Goal: Transaction & Acquisition: Purchase product/service

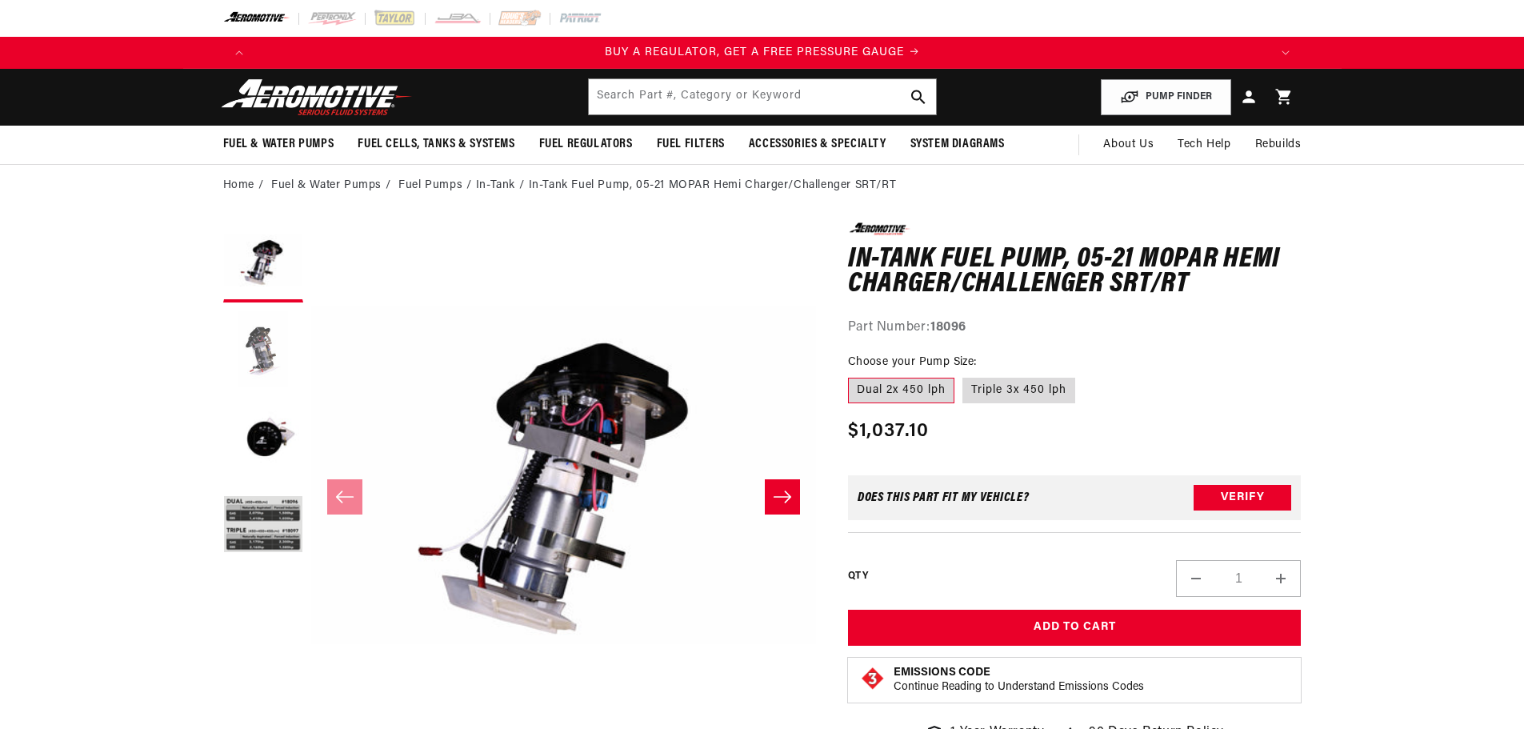
click at [247, 350] on button "Load image 2 in gallery view" at bounding box center [263, 350] width 80 height 80
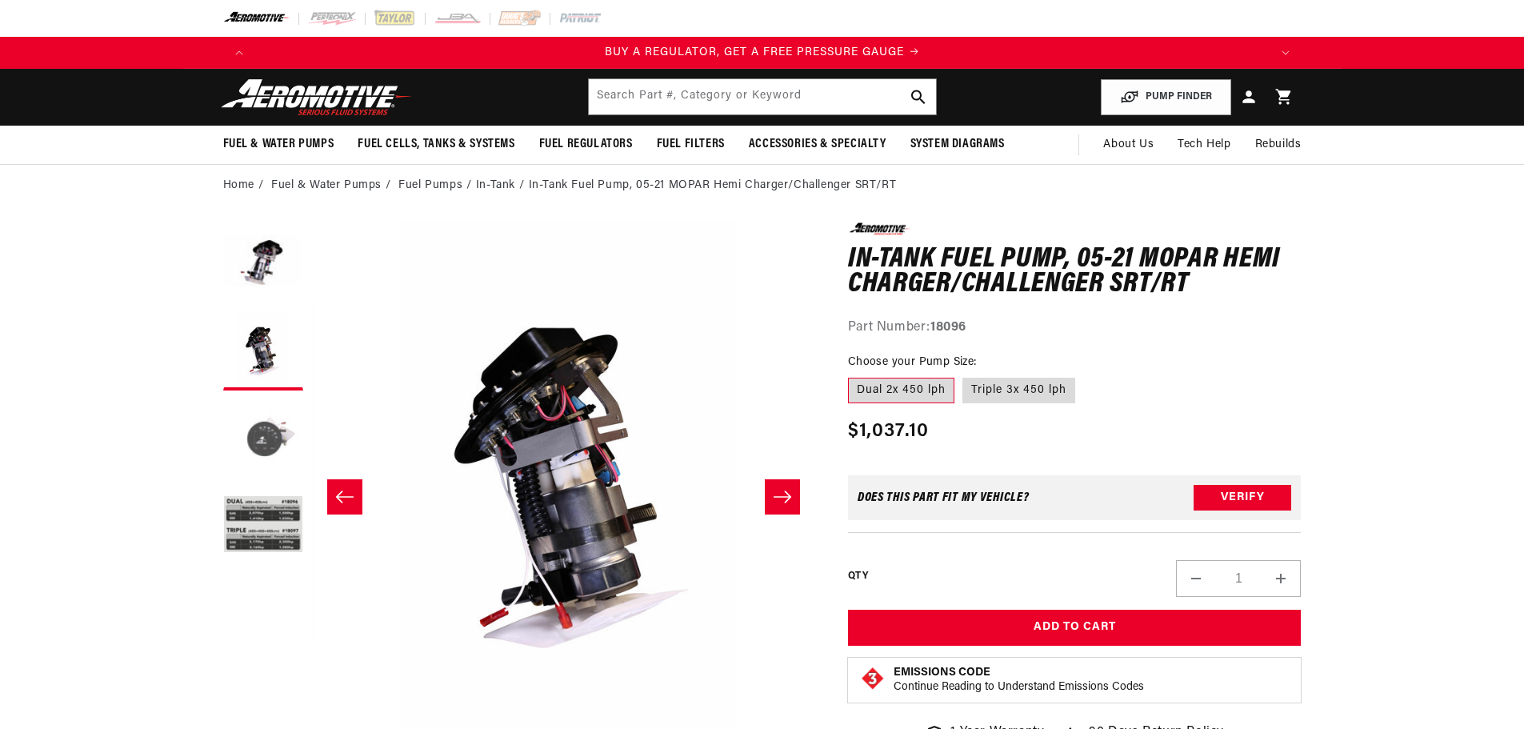
scroll to position [0, 505]
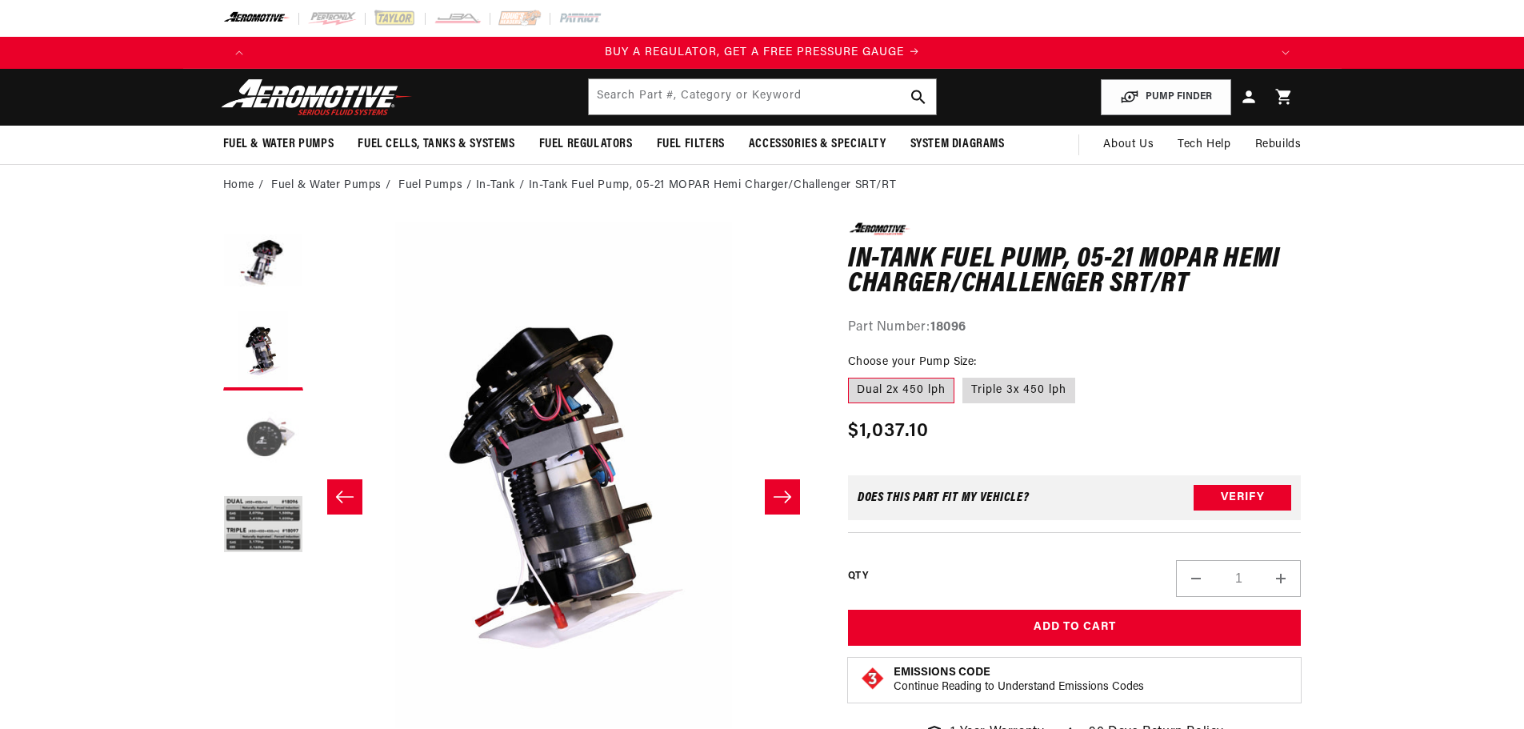
click at [247, 402] on button "Load image 3 in gallery view" at bounding box center [263, 438] width 80 height 80
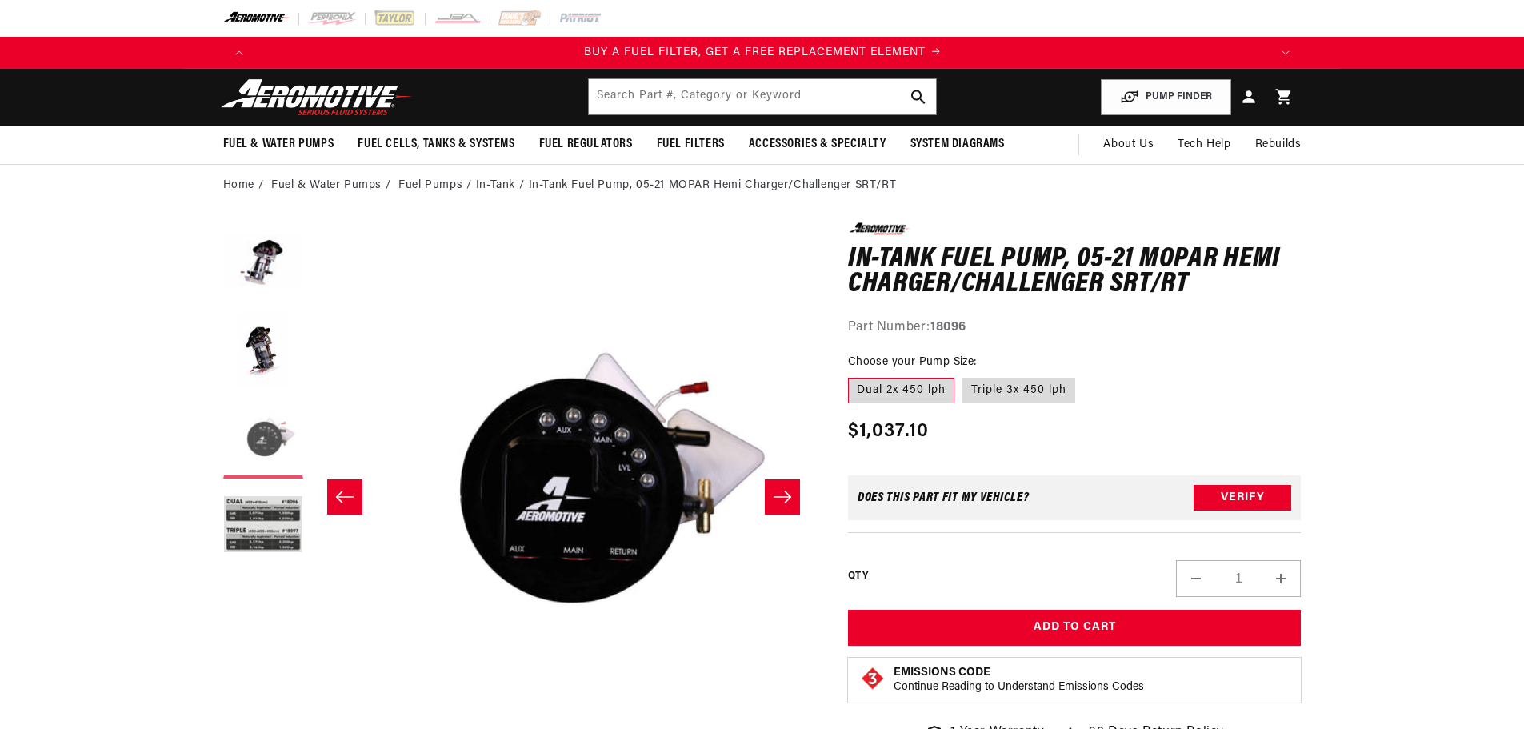
scroll to position [0, 1015]
click at [269, 507] on button "Load image 4 in gallery view" at bounding box center [263, 526] width 80 height 80
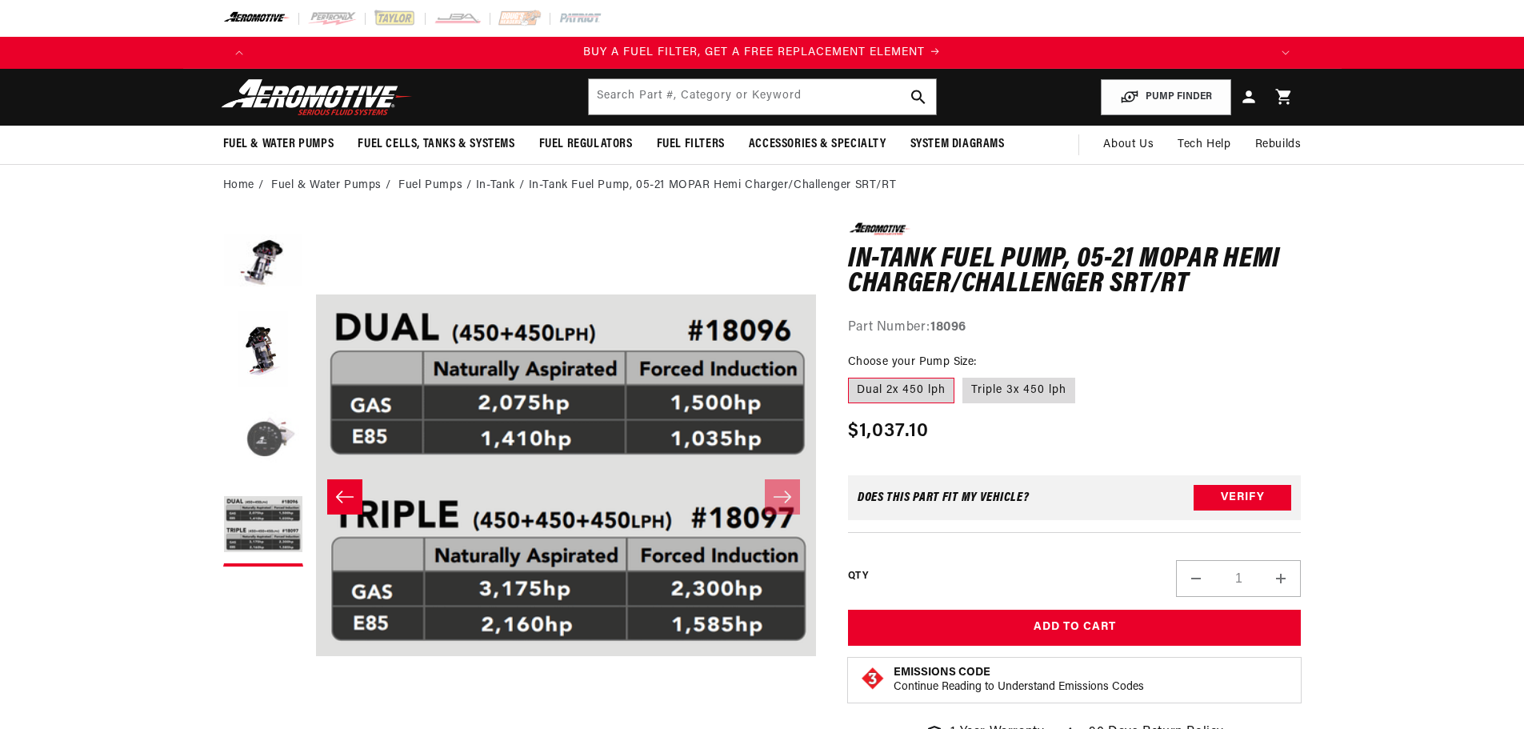
scroll to position [0, 1515]
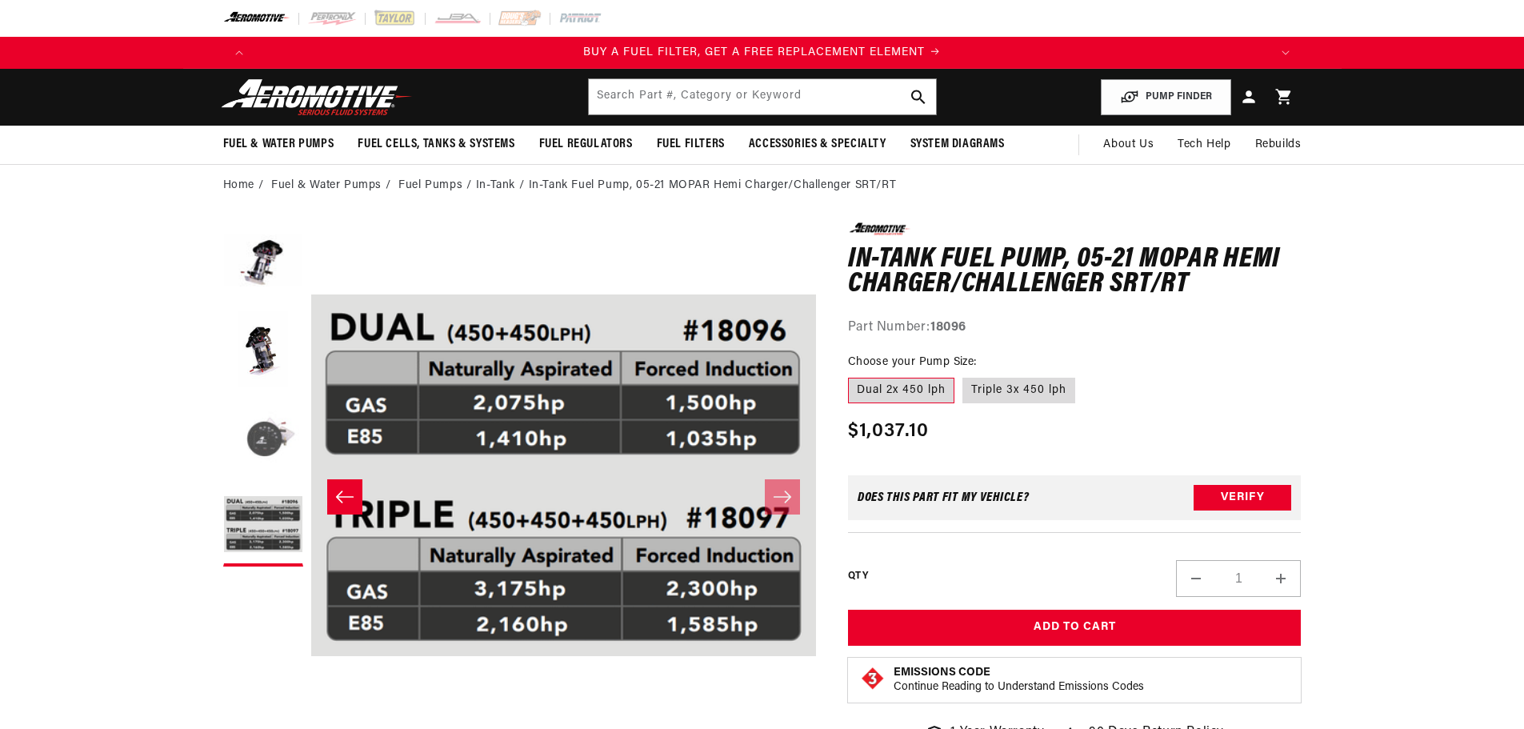
click at [249, 446] on button "Load image 3 in gallery view" at bounding box center [263, 438] width 80 height 80
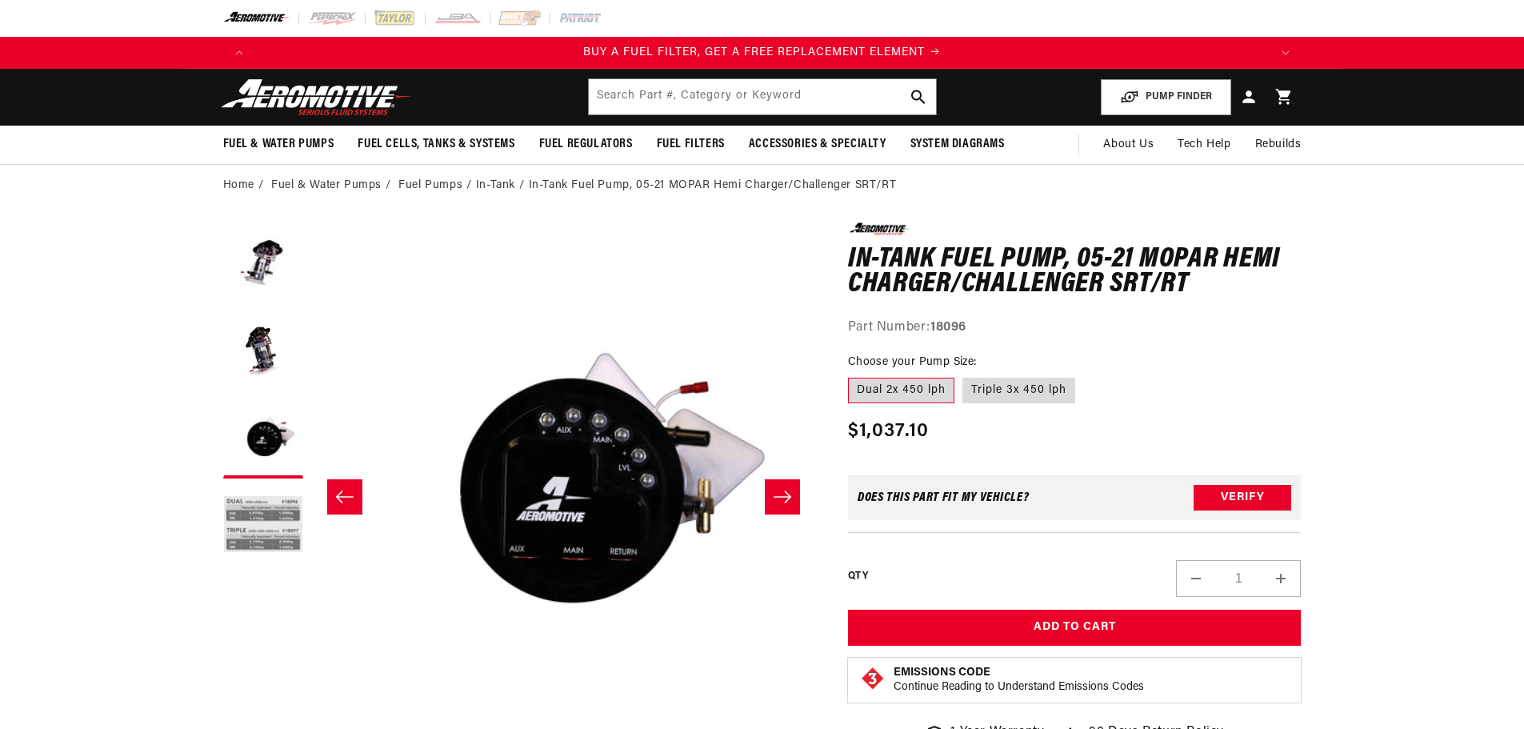
click at [297, 535] on button "Load image 4 in gallery view" at bounding box center [263, 526] width 80 height 80
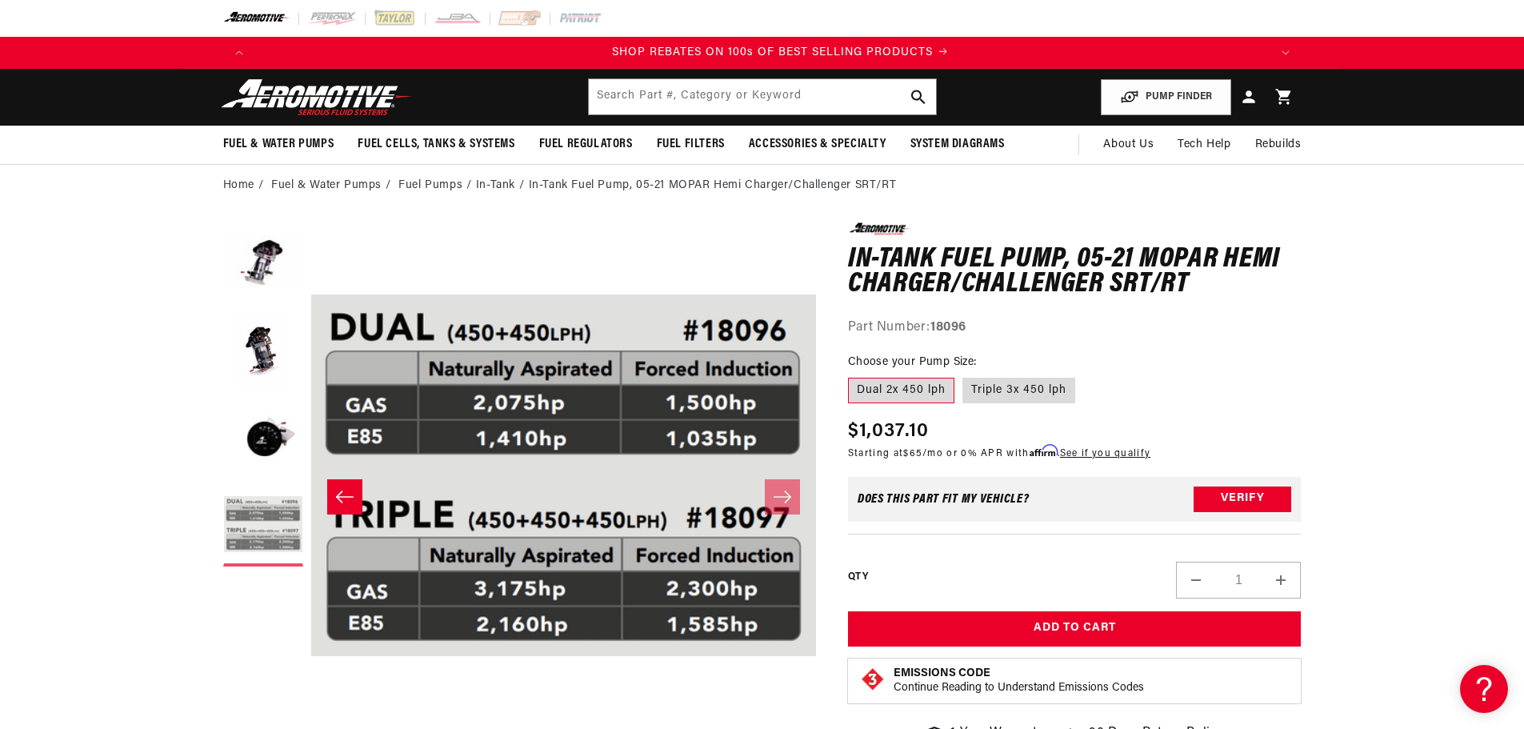
scroll to position [0, 2029]
click at [1041, 388] on label "Triple 3x 450 lph" at bounding box center [1019, 391] width 113 height 26
click at [963, 375] on input "Triple 3x 450 lph" at bounding box center [963, 374] width 1 height 1
radio input "true"
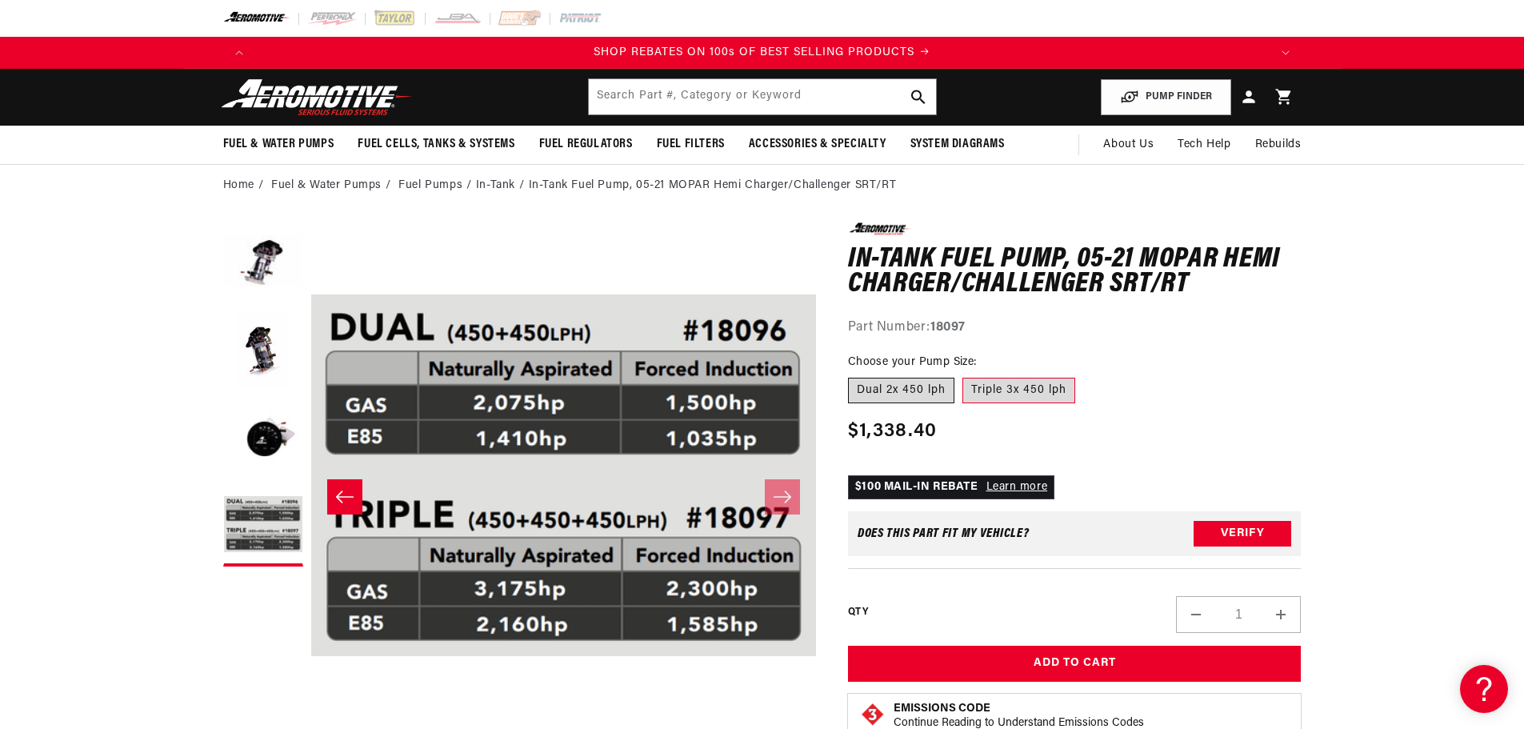
click at [933, 390] on label "Dual 2x 450 lph" at bounding box center [901, 391] width 106 height 26
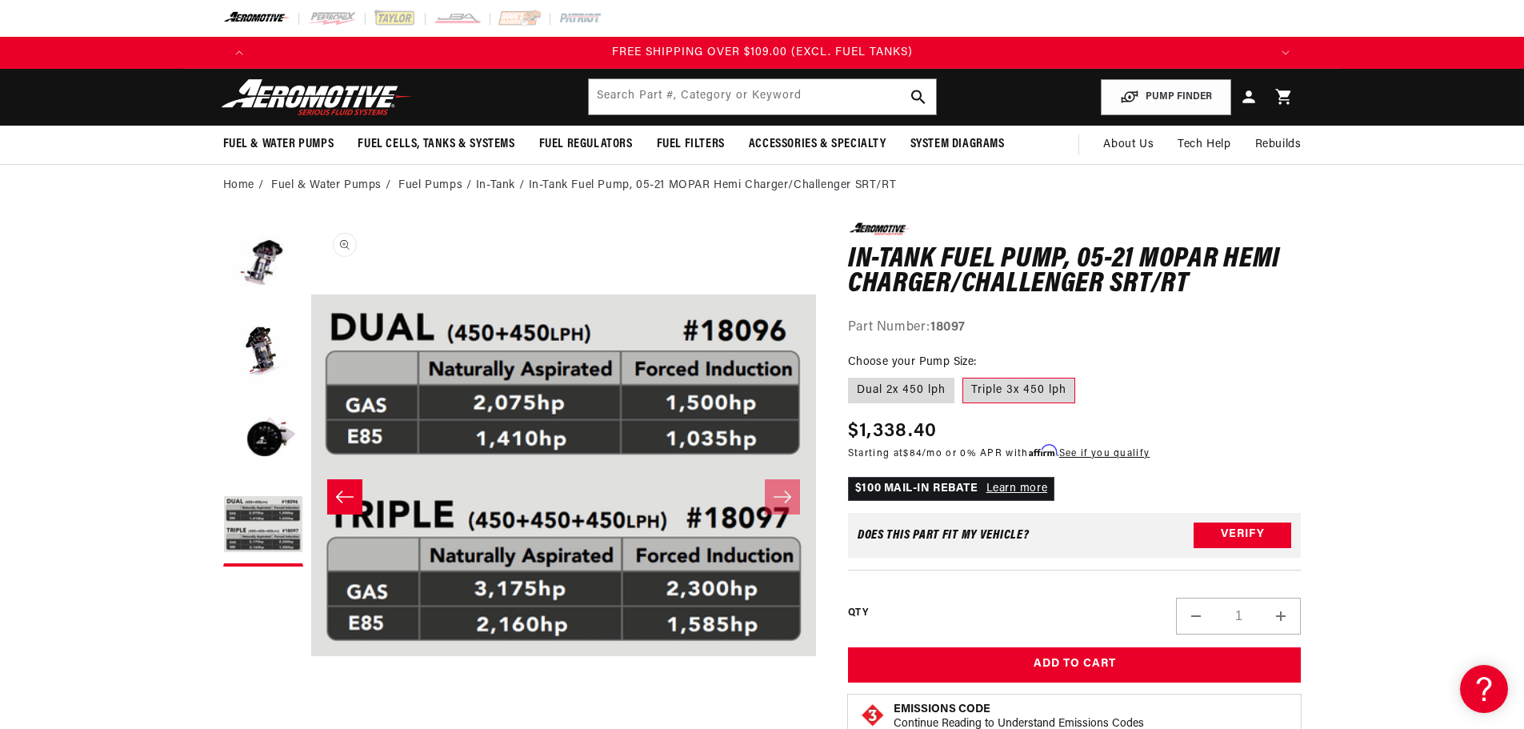
scroll to position [1, 1515]
click at [290, 429] on button "Load image 3 in gallery view" at bounding box center [263, 438] width 80 height 80
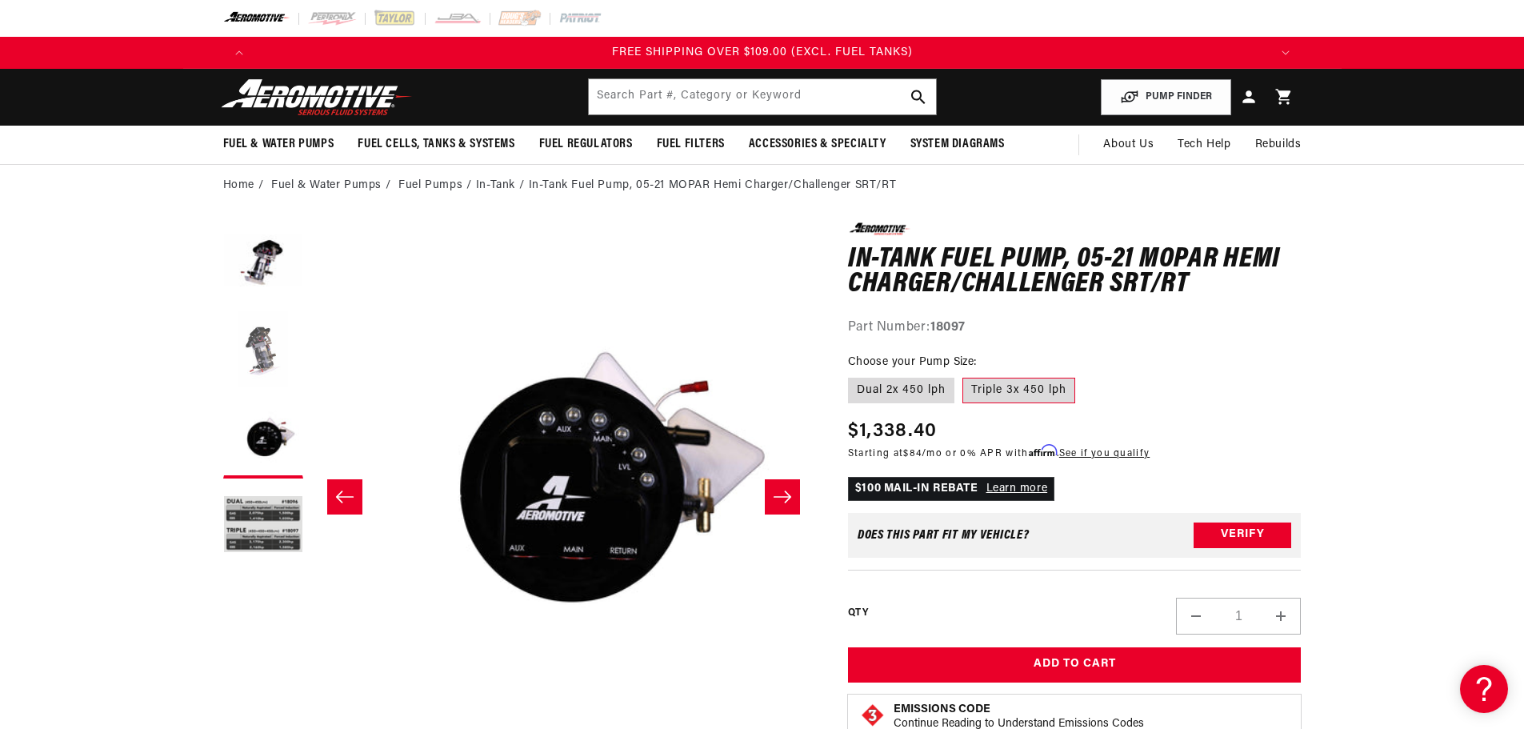
click at [268, 357] on button "Load image 2 in gallery view" at bounding box center [263, 350] width 80 height 80
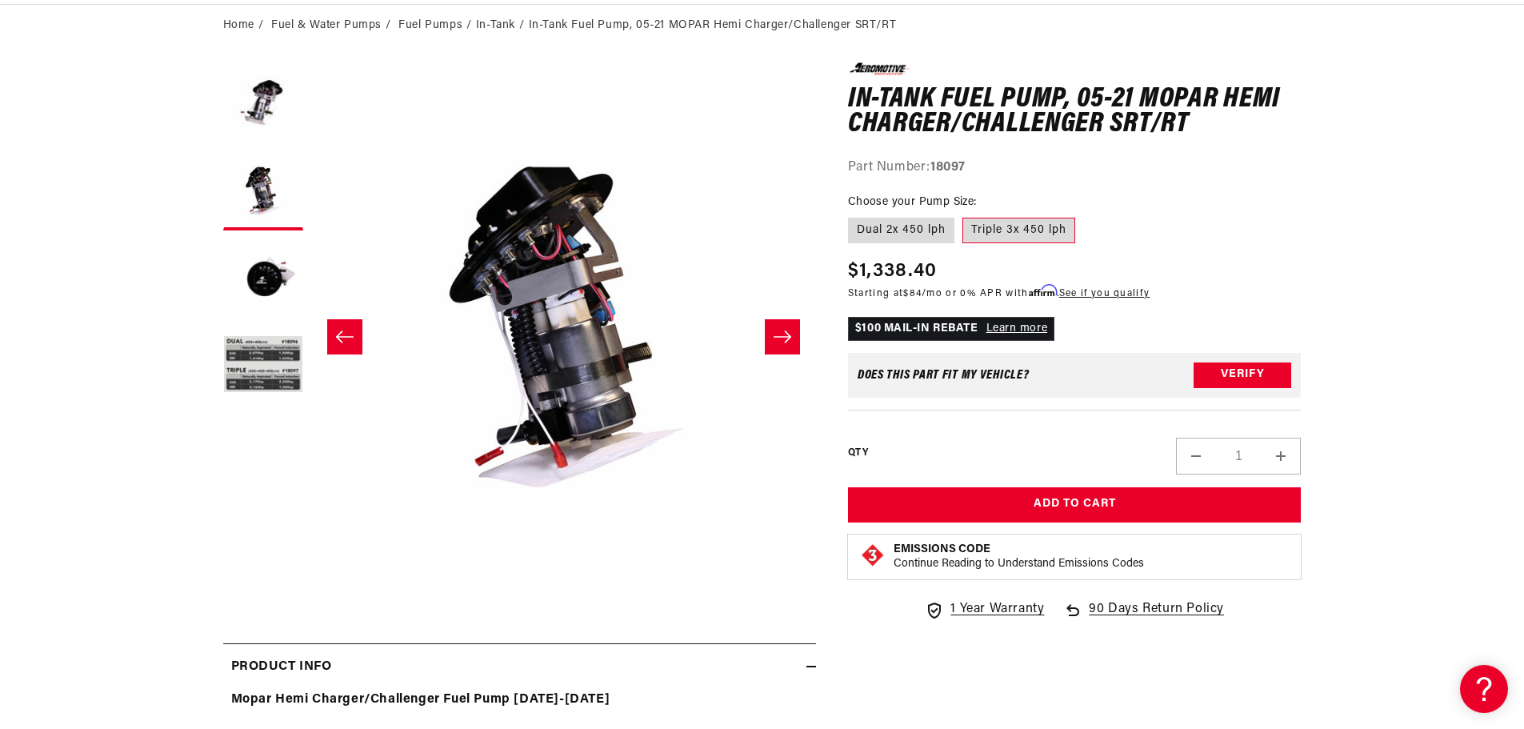
scroll to position [0, 1015]
click at [279, 165] on button "Load image 2 in gallery view" at bounding box center [263, 190] width 80 height 80
click at [275, 98] on button "Load image 1 in gallery view" at bounding box center [263, 102] width 80 height 80
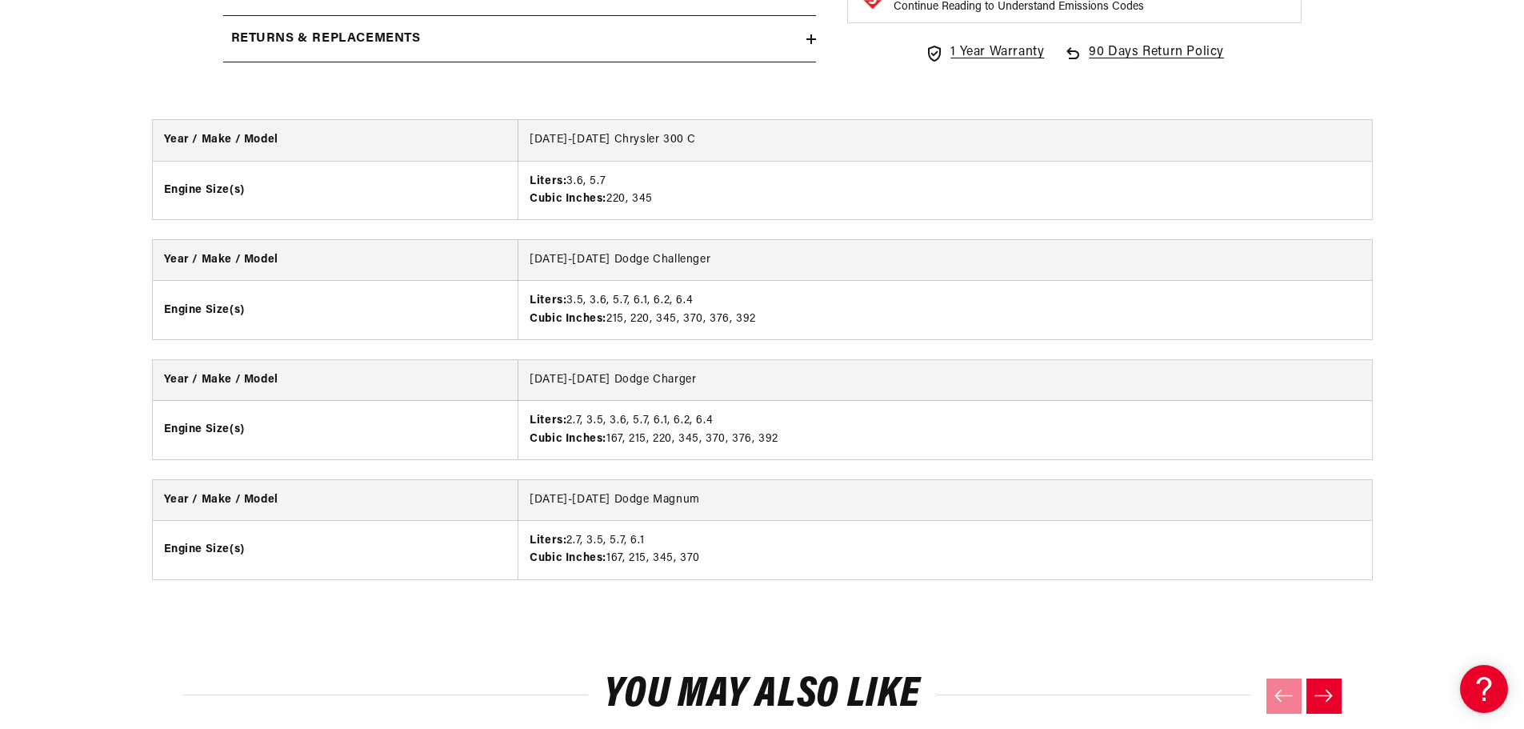
scroll to position [0, 0]
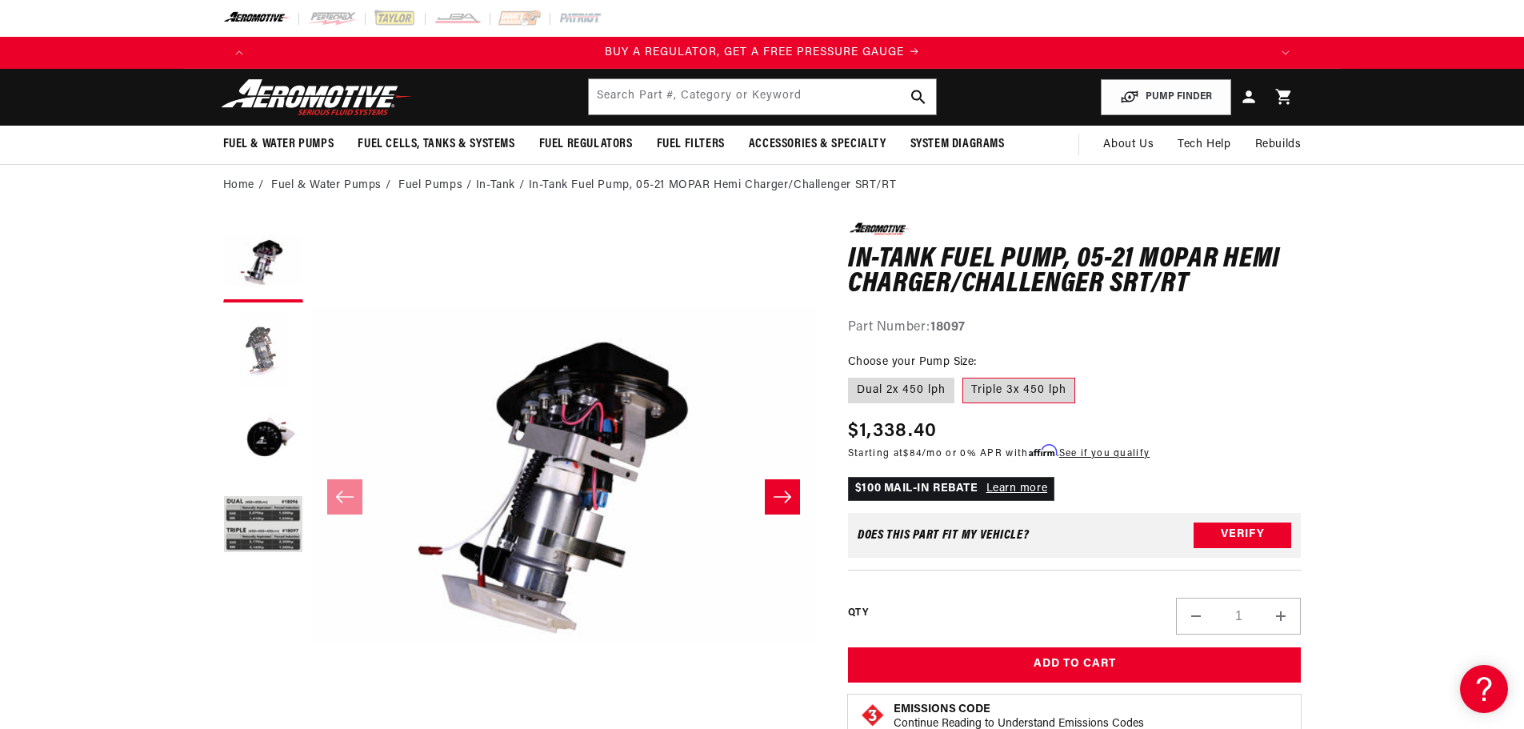
click at [274, 346] on button "Load image 2 in gallery view" at bounding box center [263, 350] width 80 height 80
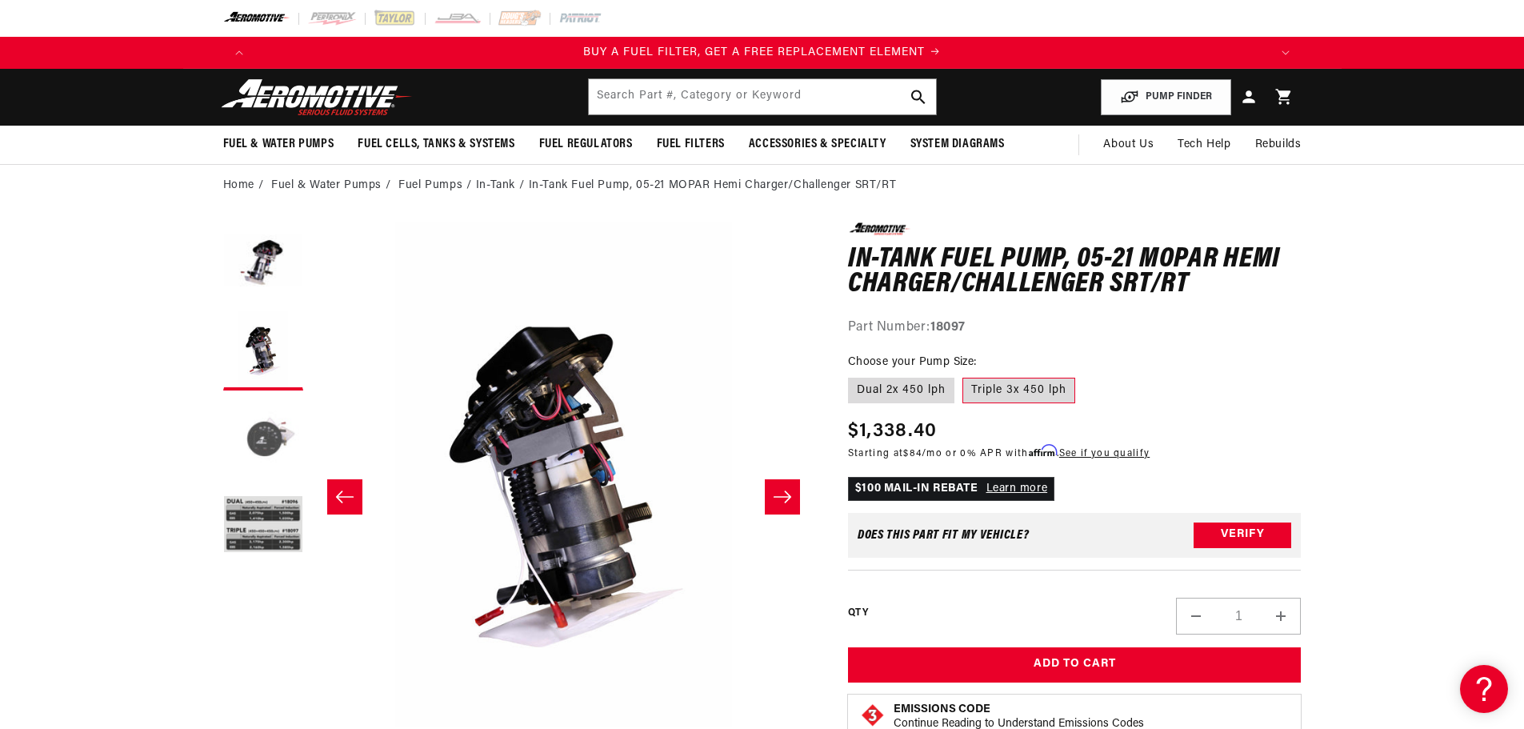
click at [284, 408] on button "Load image 3 in gallery view" at bounding box center [263, 438] width 80 height 80
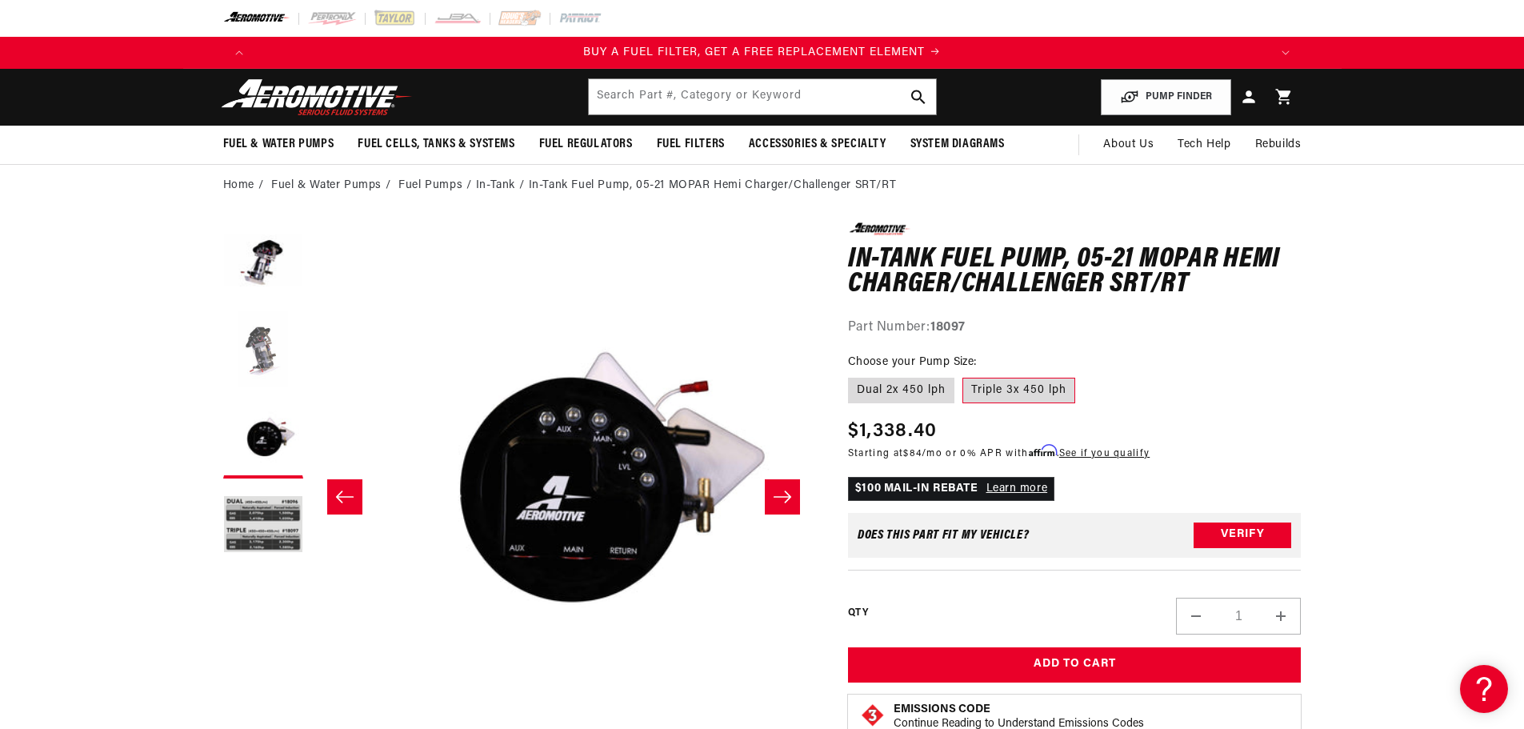
click at [268, 341] on button "Load image 2 in gallery view" at bounding box center [263, 350] width 80 height 80
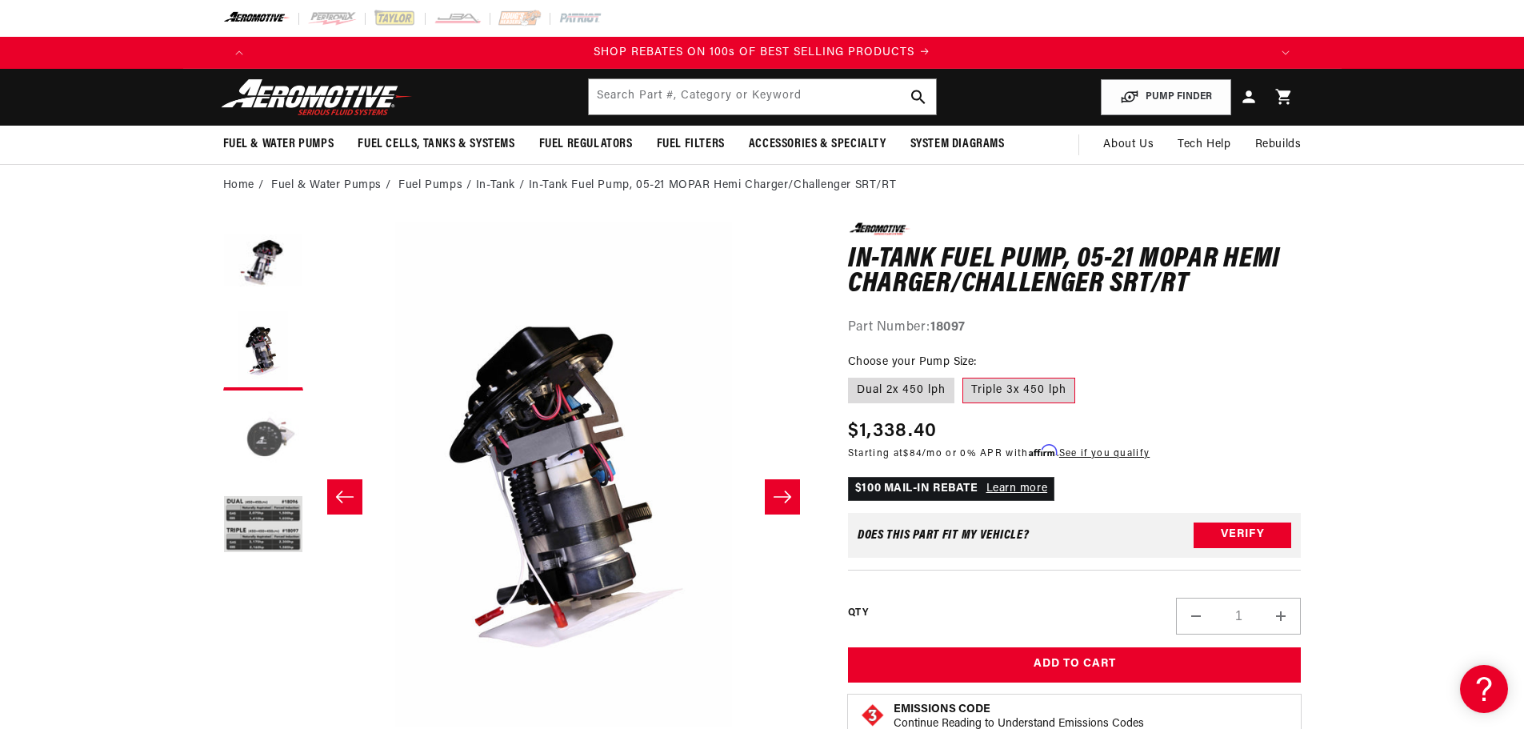
click at [260, 430] on button "Load image 3 in gallery view" at bounding box center [263, 438] width 80 height 80
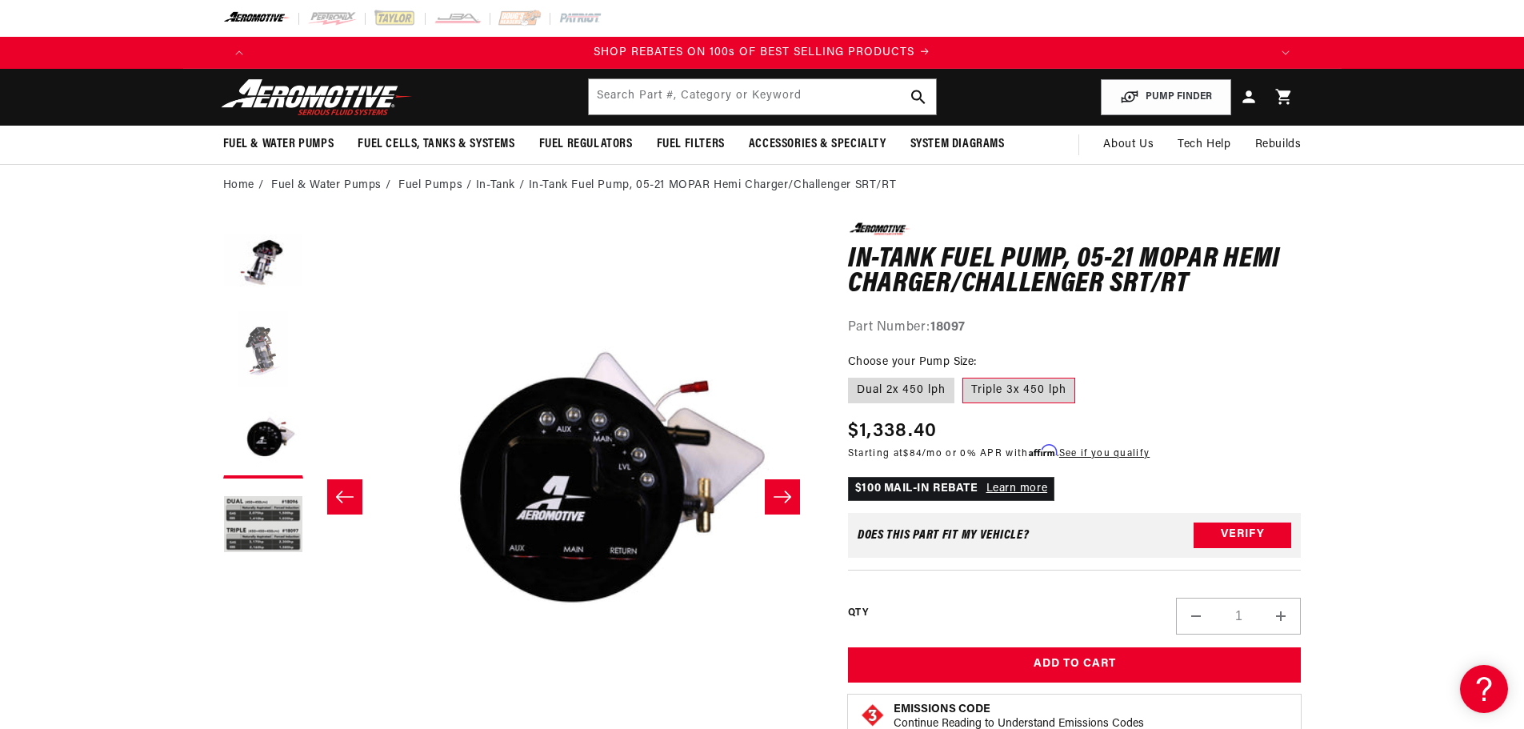
click at [267, 362] on button "Load image 2 in gallery view" at bounding box center [263, 350] width 80 height 80
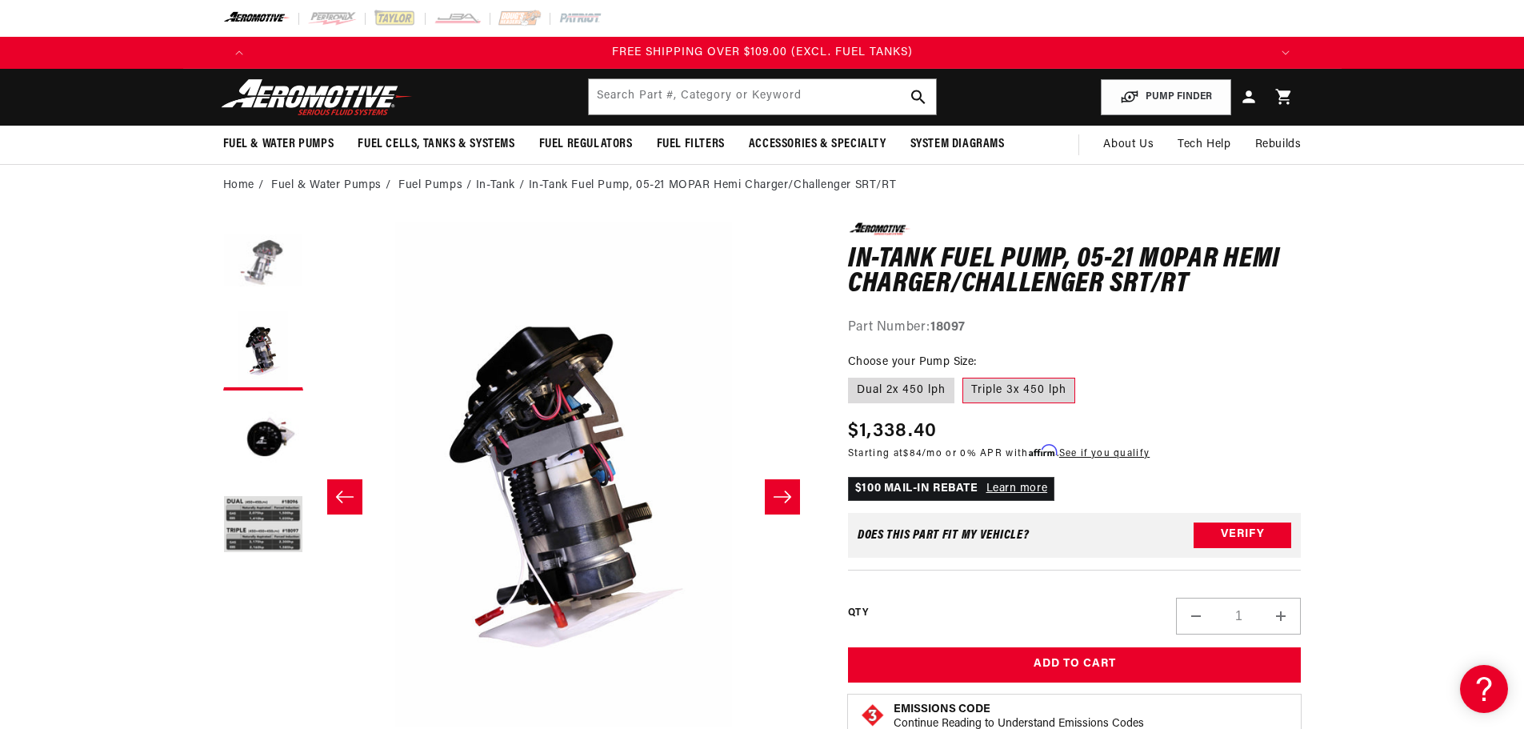
click at [289, 270] on button "Load image 1 in gallery view" at bounding box center [263, 262] width 80 height 80
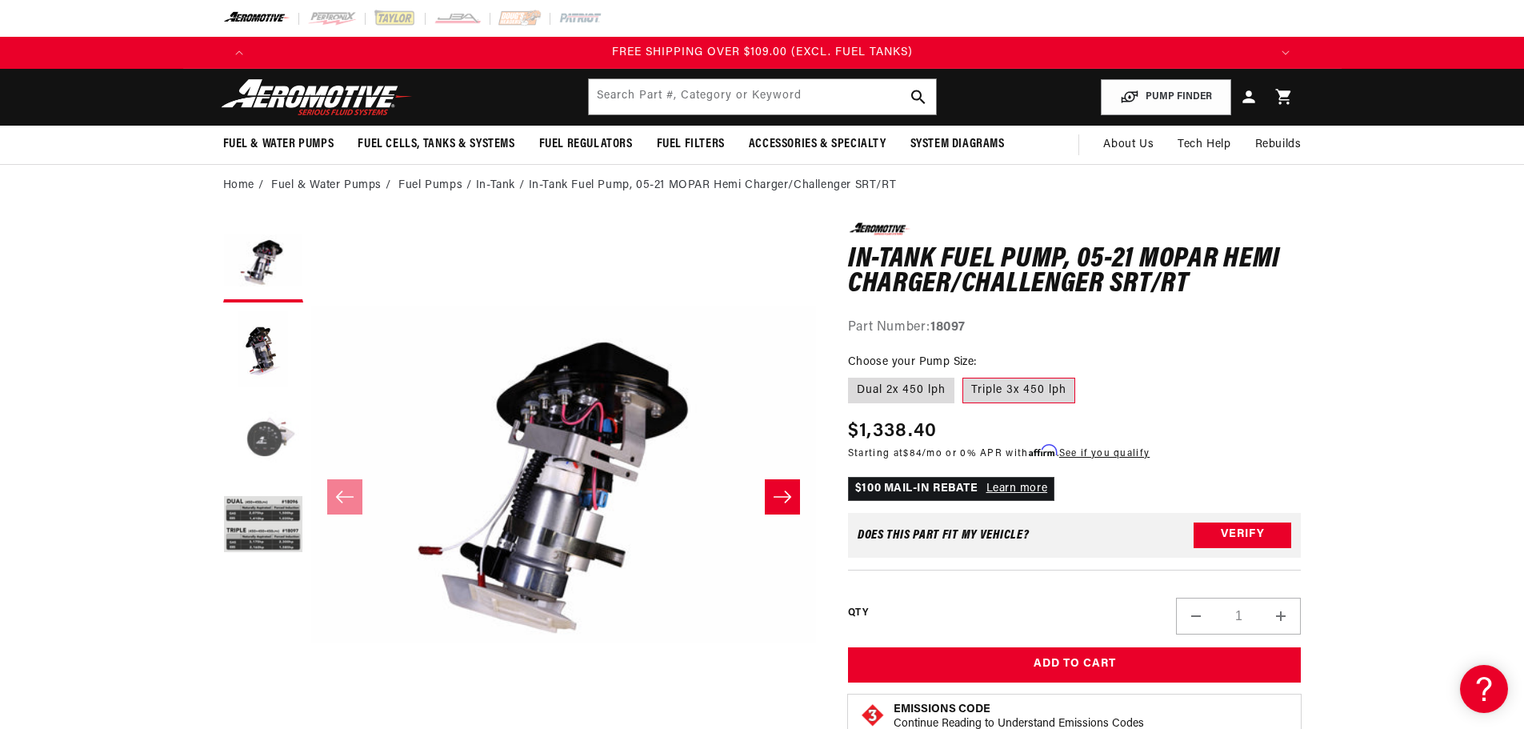
click at [261, 458] on button "Load image 3 in gallery view" at bounding box center [263, 438] width 80 height 80
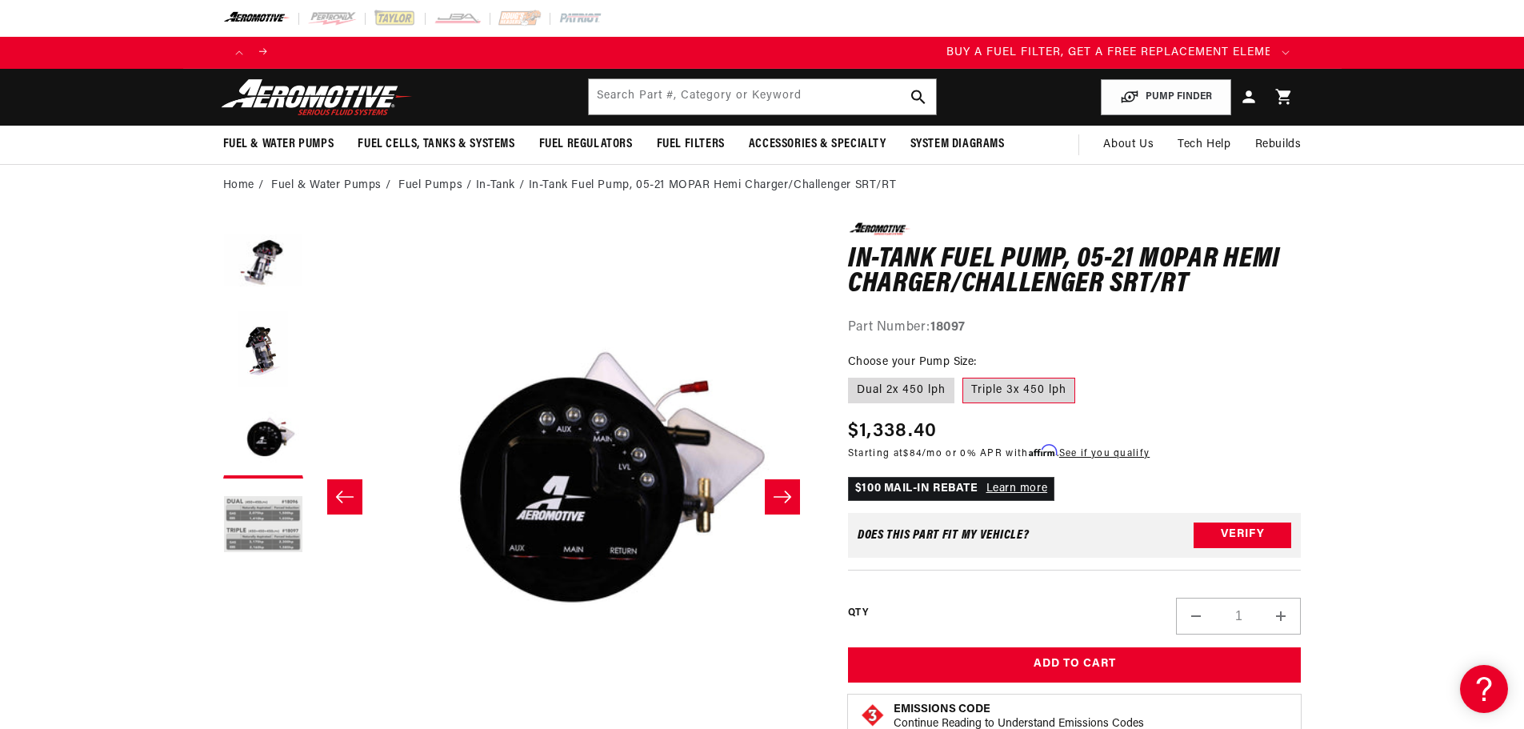
click at [260, 506] on button "Load image 4 in gallery view" at bounding box center [263, 526] width 80 height 80
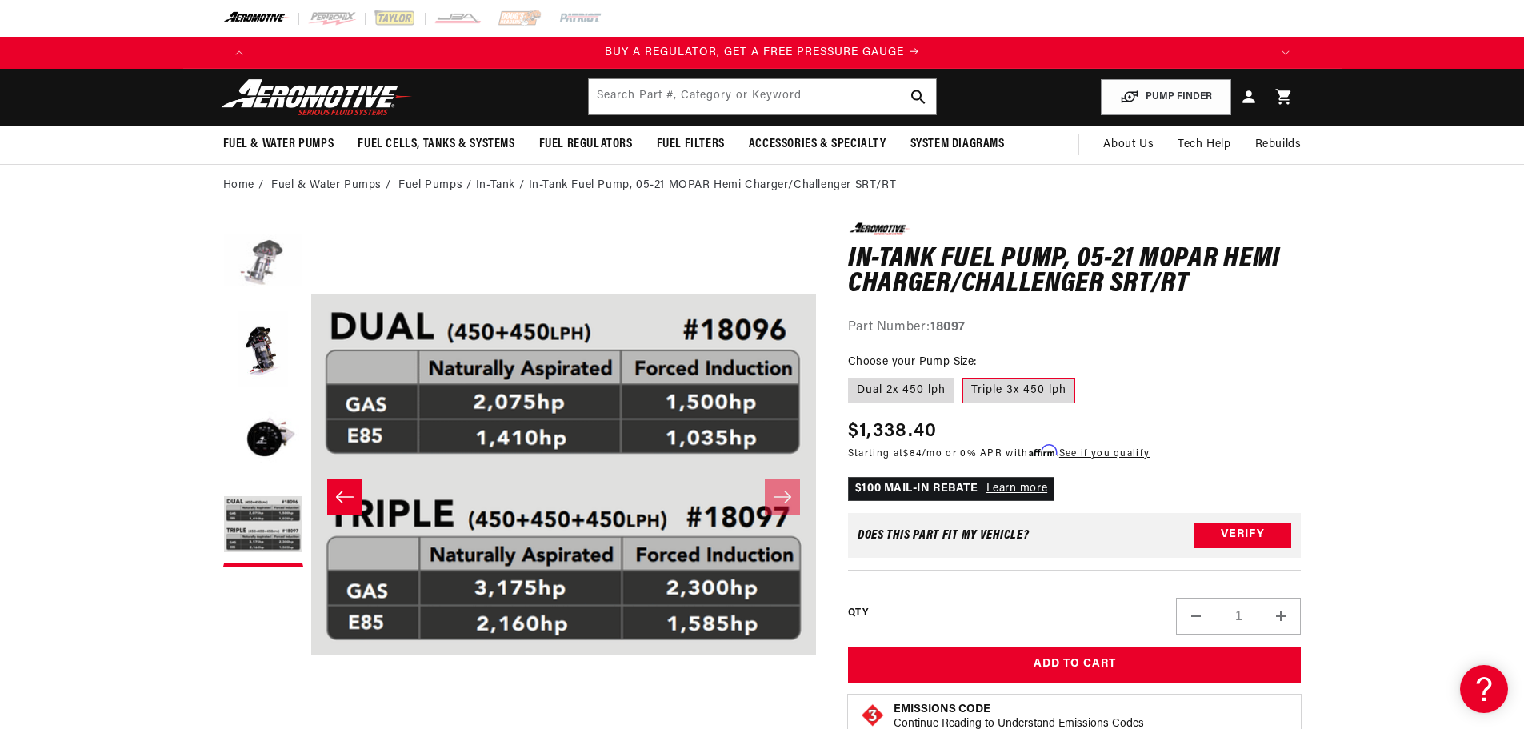
click at [281, 261] on button "Load image 1 in gallery view" at bounding box center [263, 262] width 80 height 80
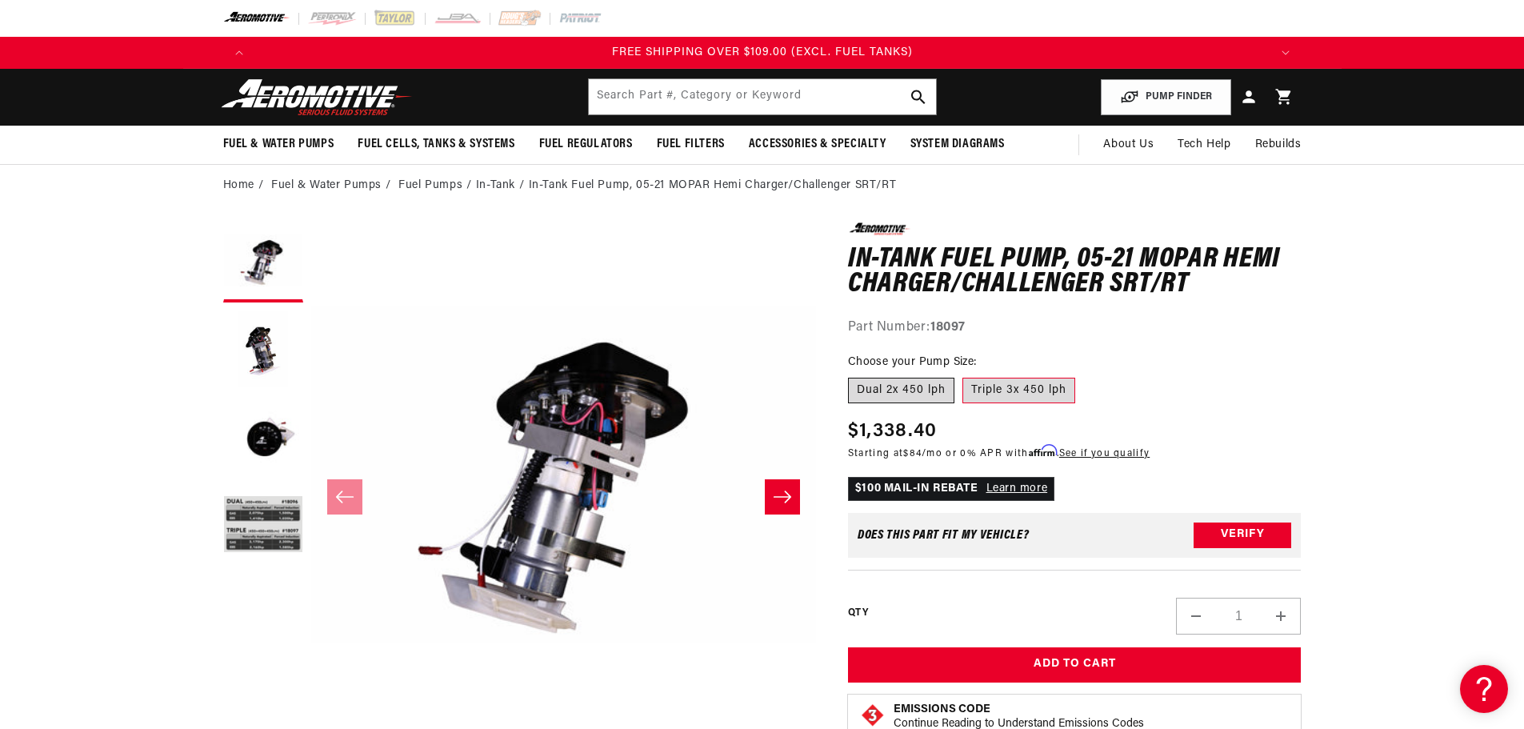
click at [908, 382] on label "Dual 2x 450 lph" at bounding box center [901, 391] width 106 height 26
click at [853, 375] on input "Dual 2x 450 lph" at bounding box center [852, 374] width 1 height 1
radio input "true"
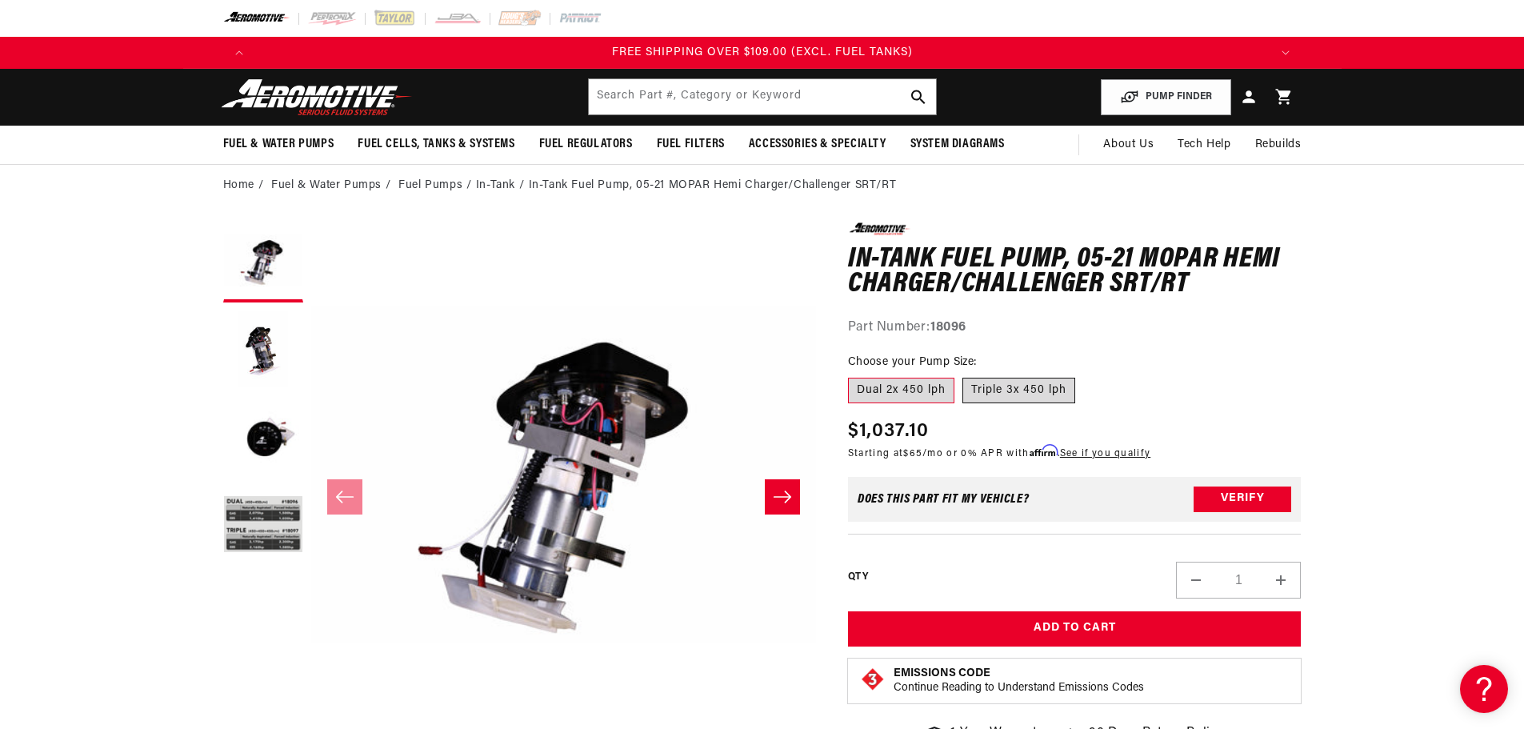
click at [1044, 381] on label "Triple 3x 450 lph" at bounding box center [1019, 391] width 113 height 26
click at [963, 375] on input "Triple 3x 450 lph" at bounding box center [963, 374] width 1 height 1
radio input "true"
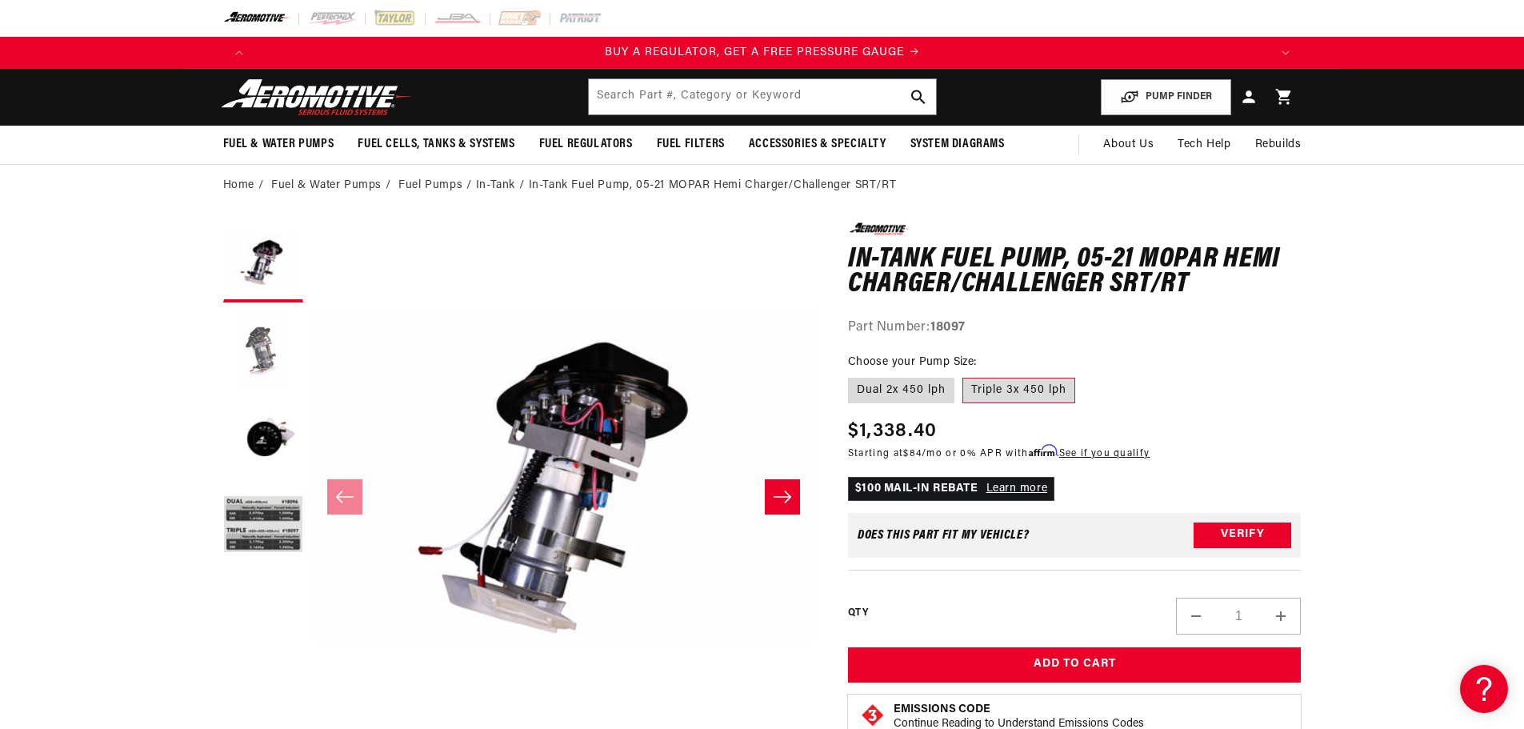
click at [284, 334] on button "Load image 2 in gallery view" at bounding box center [263, 350] width 80 height 80
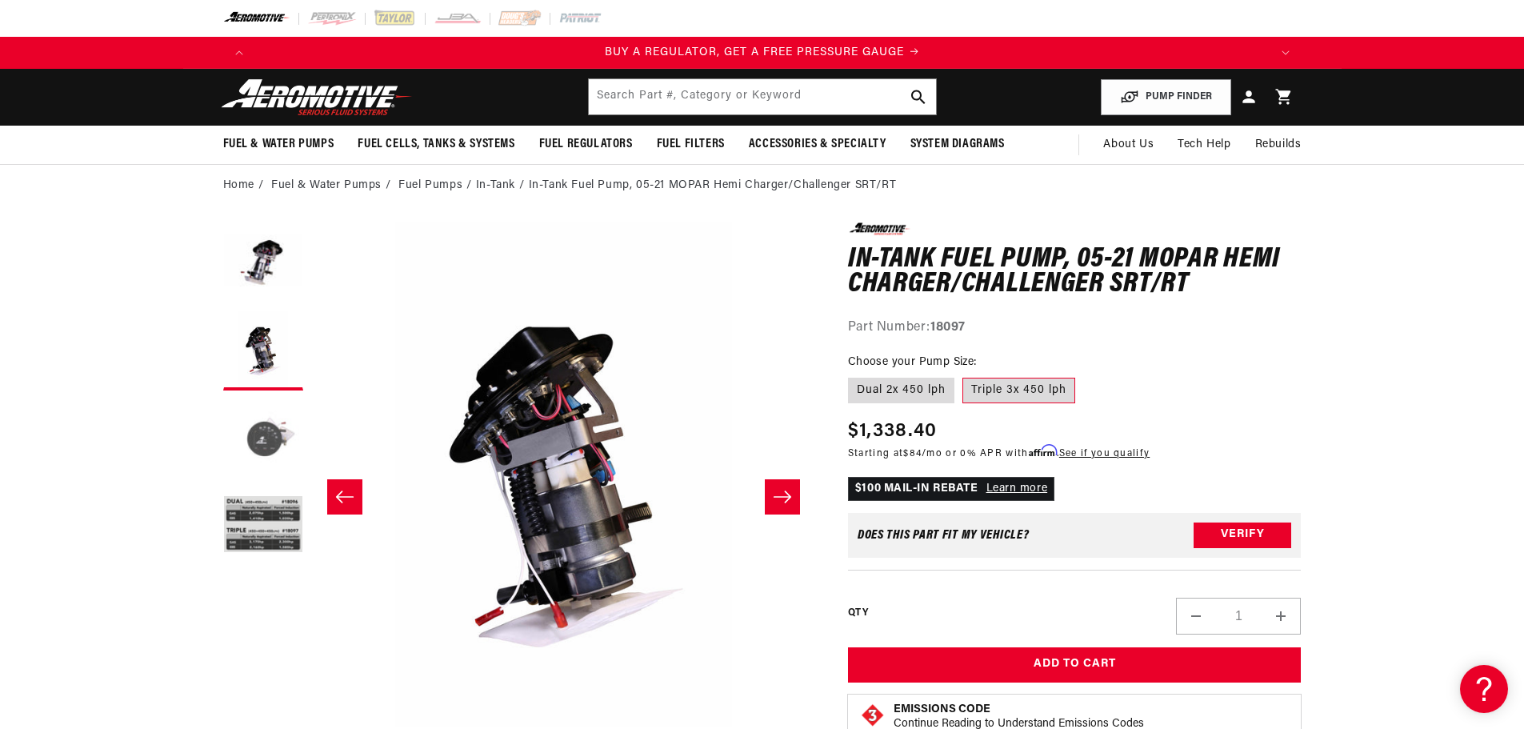
click at [274, 426] on button "Load image 3 in gallery view" at bounding box center [263, 438] width 80 height 80
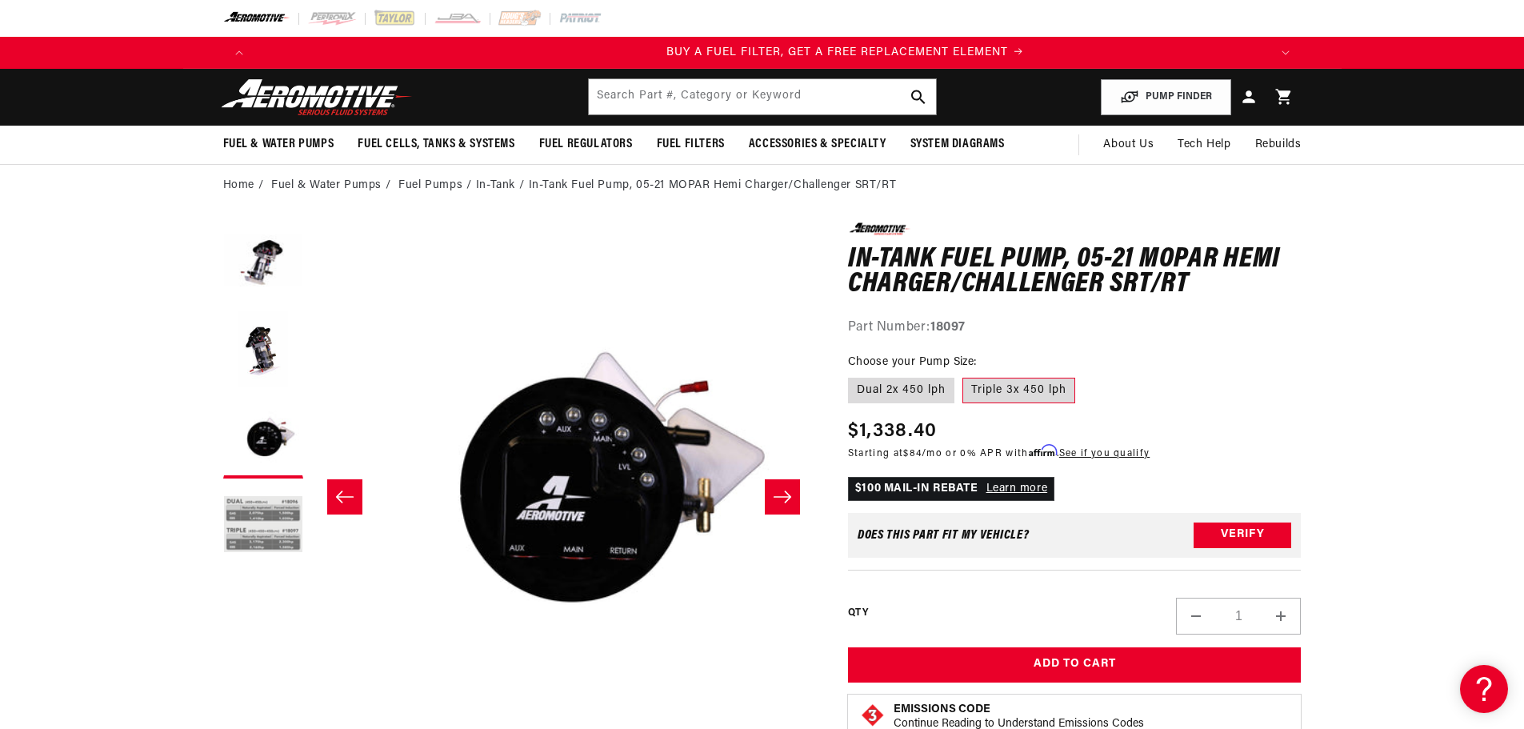
scroll to position [0, 1015]
click at [261, 559] on button "Load image 4 in gallery view" at bounding box center [263, 526] width 80 height 80
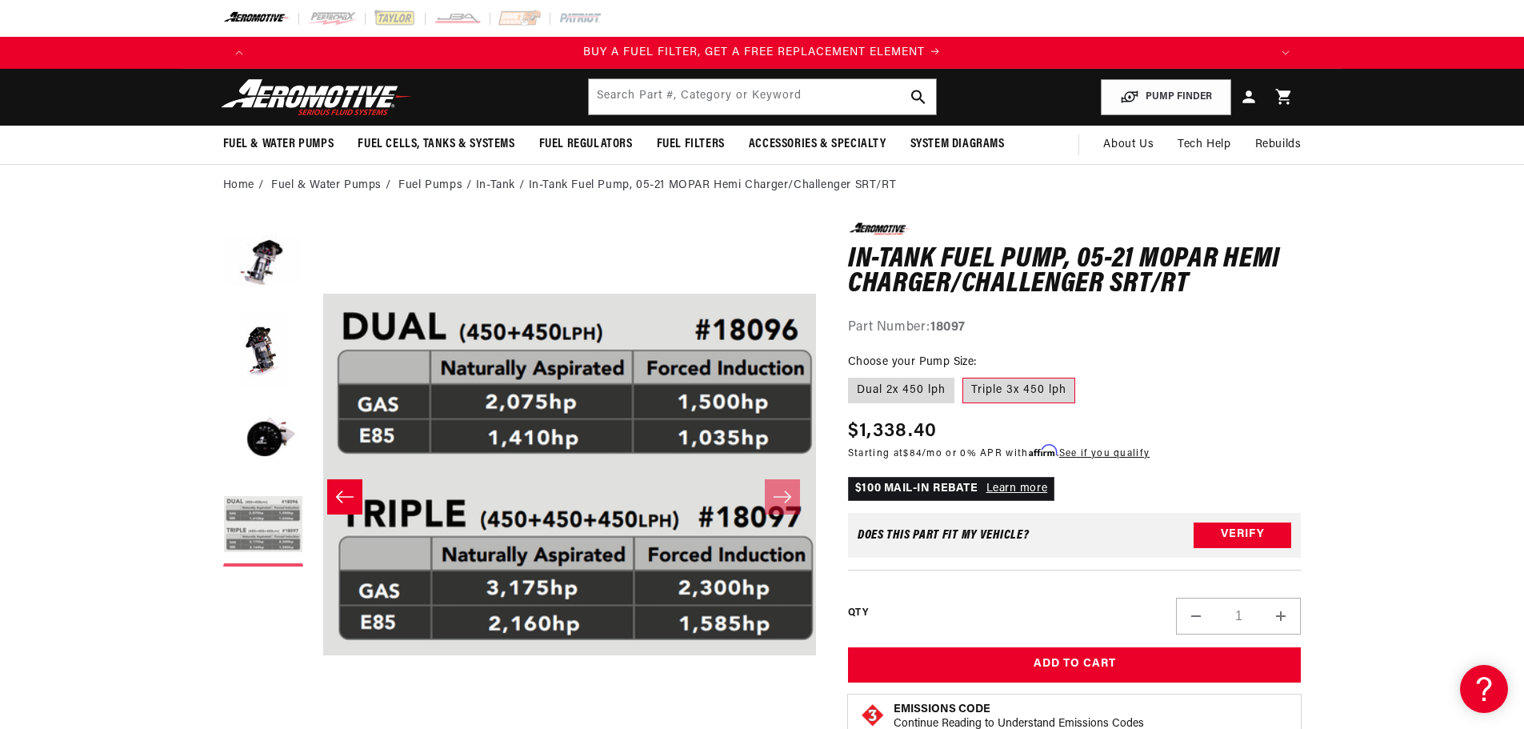
scroll to position [1, 1515]
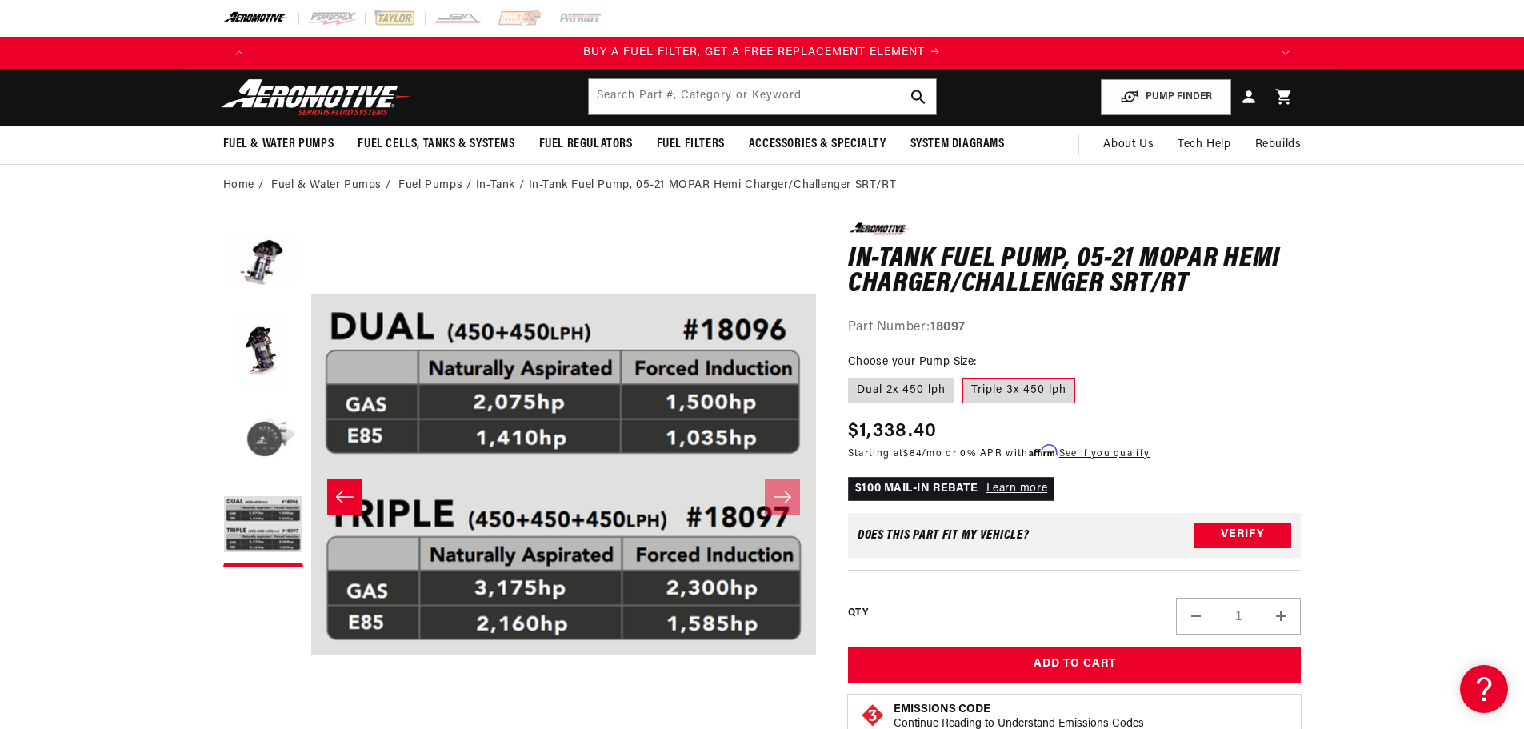
click at [249, 442] on button "Load image 3 in gallery view" at bounding box center [263, 438] width 80 height 80
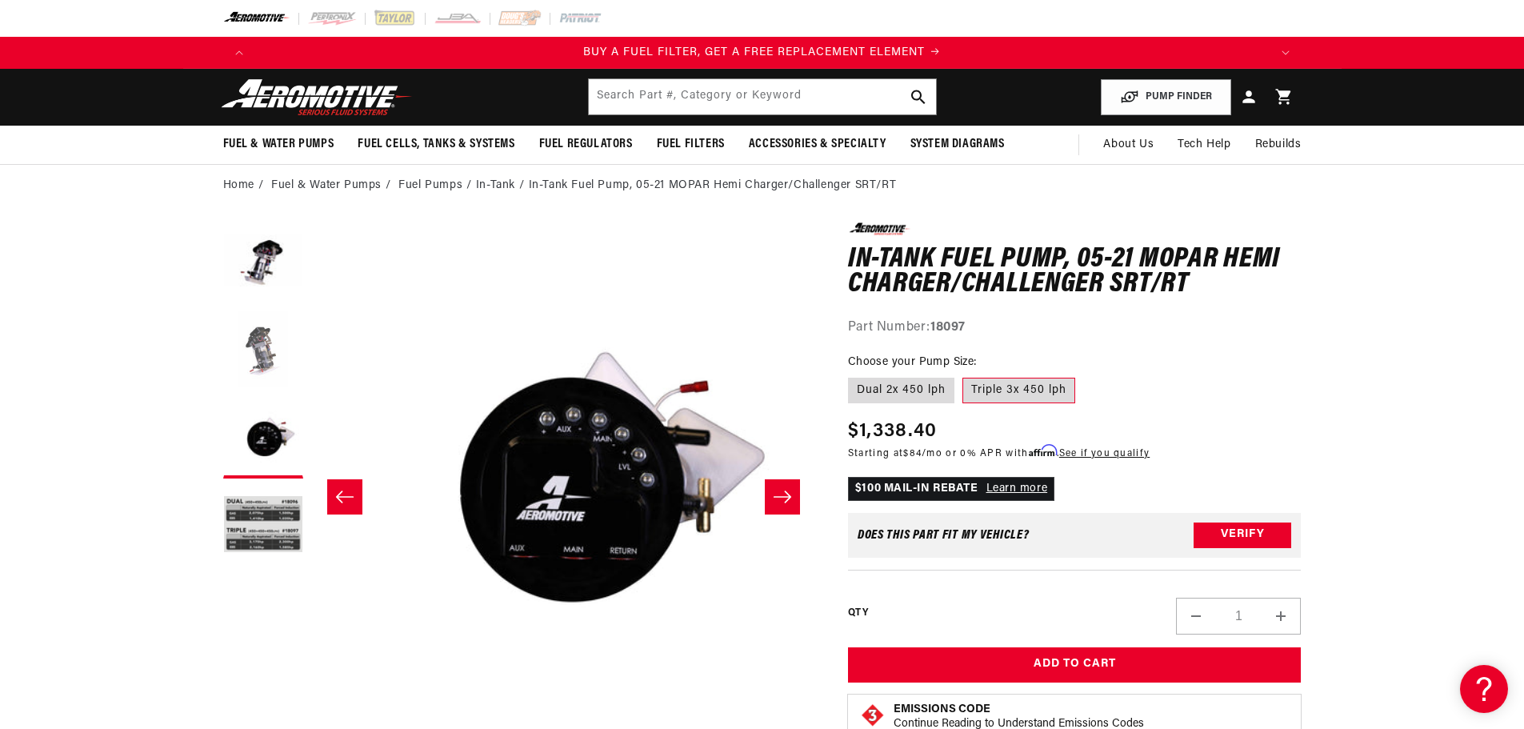
click at [259, 350] on button "Load image 2 in gallery view" at bounding box center [263, 350] width 80 height 80
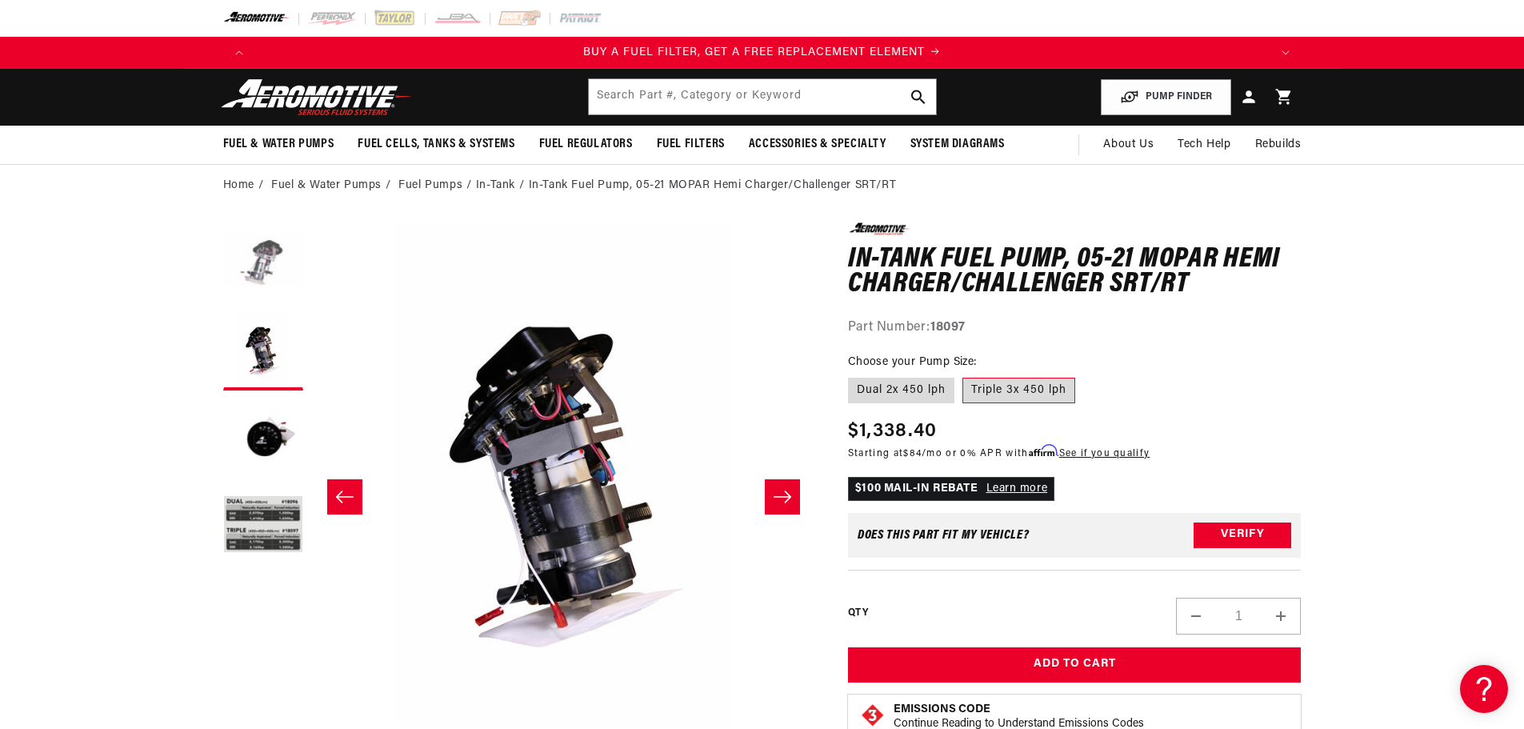
click at [250, 252] on button "Load image 1 in gallery view" at bounding box center [263, 262] width 80 height 80
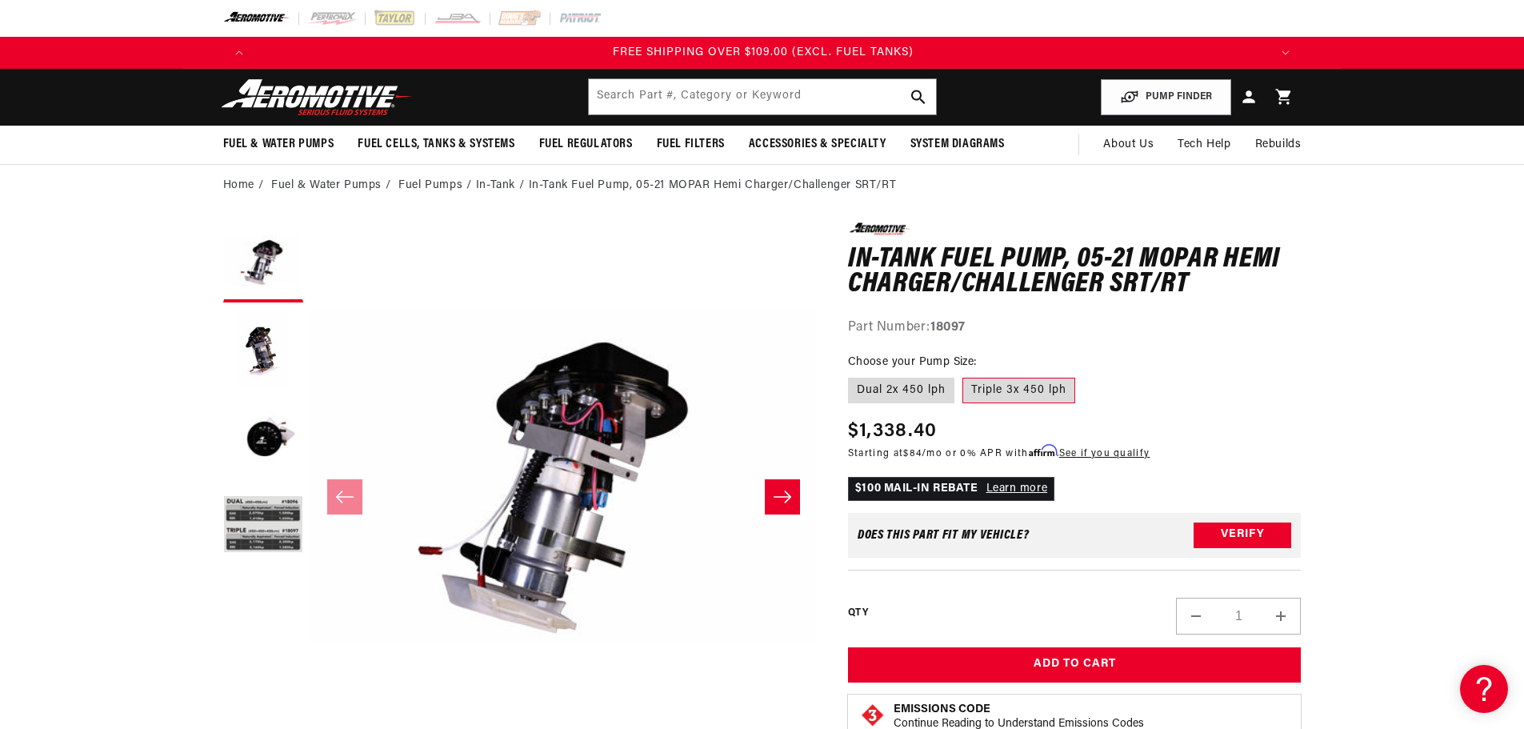
scroll to position [0, 3044]
